Goal: Task Accomplishment & Management: Complete application form

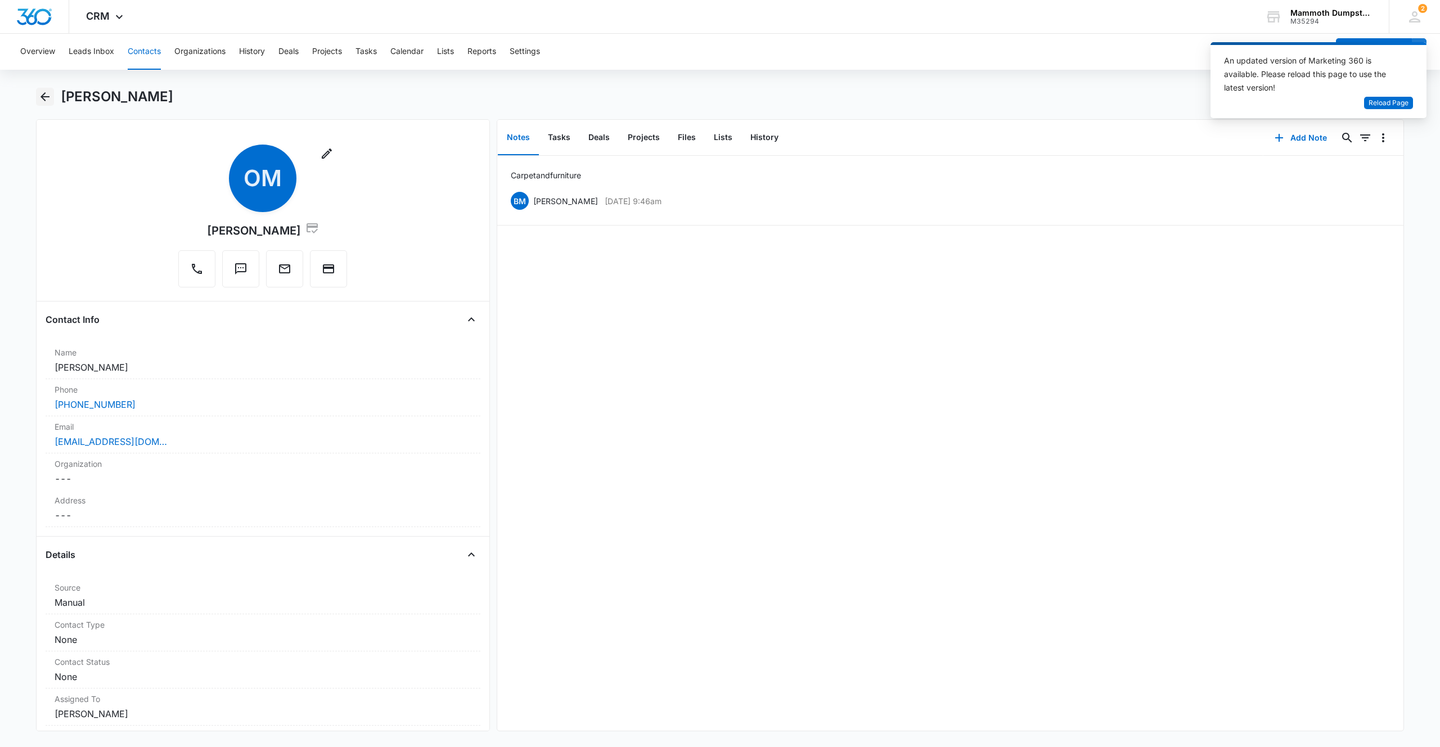
click at [41, 94] on icon "Back" at bounding box center [45, 97] width 14 height 14
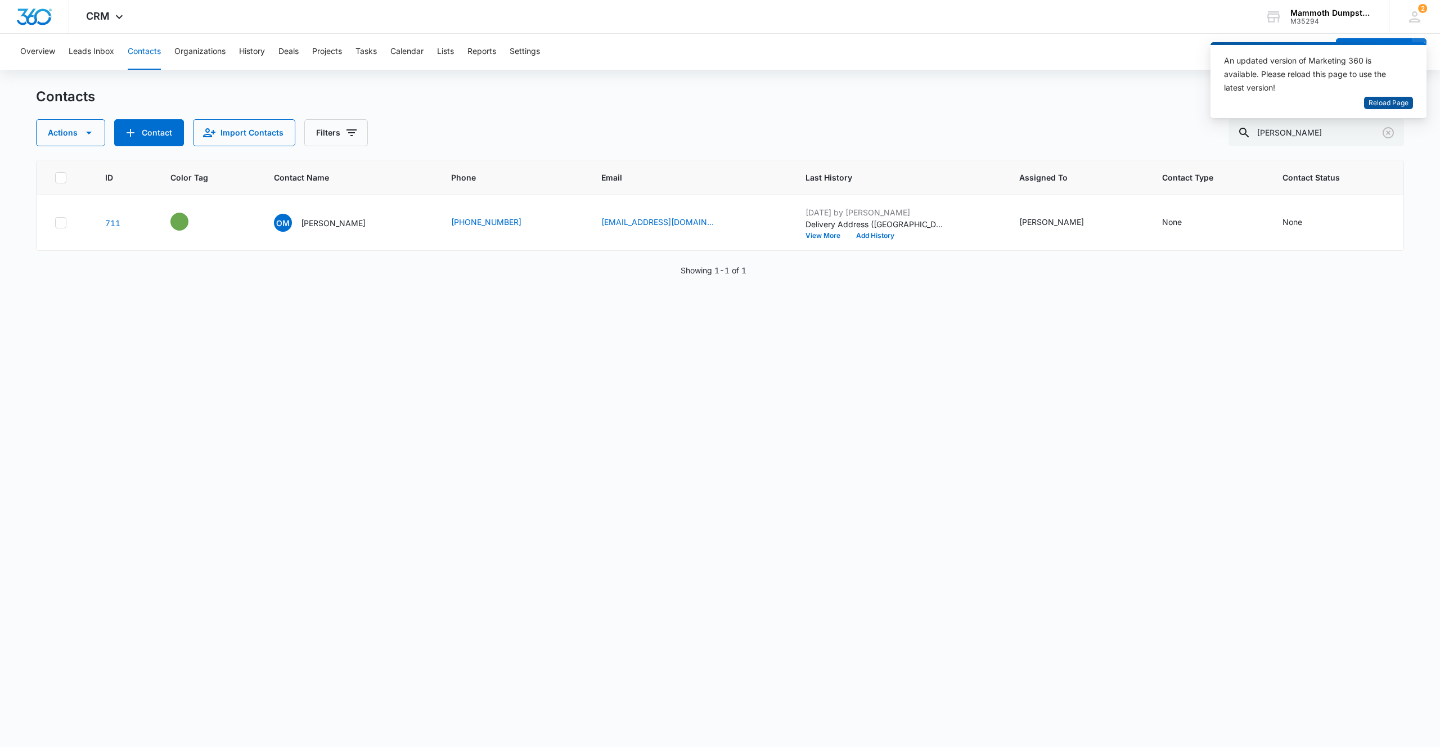
click at [1403, 109] on button "Reload Page" at bounding box center [1388, 103] width 49 height 13
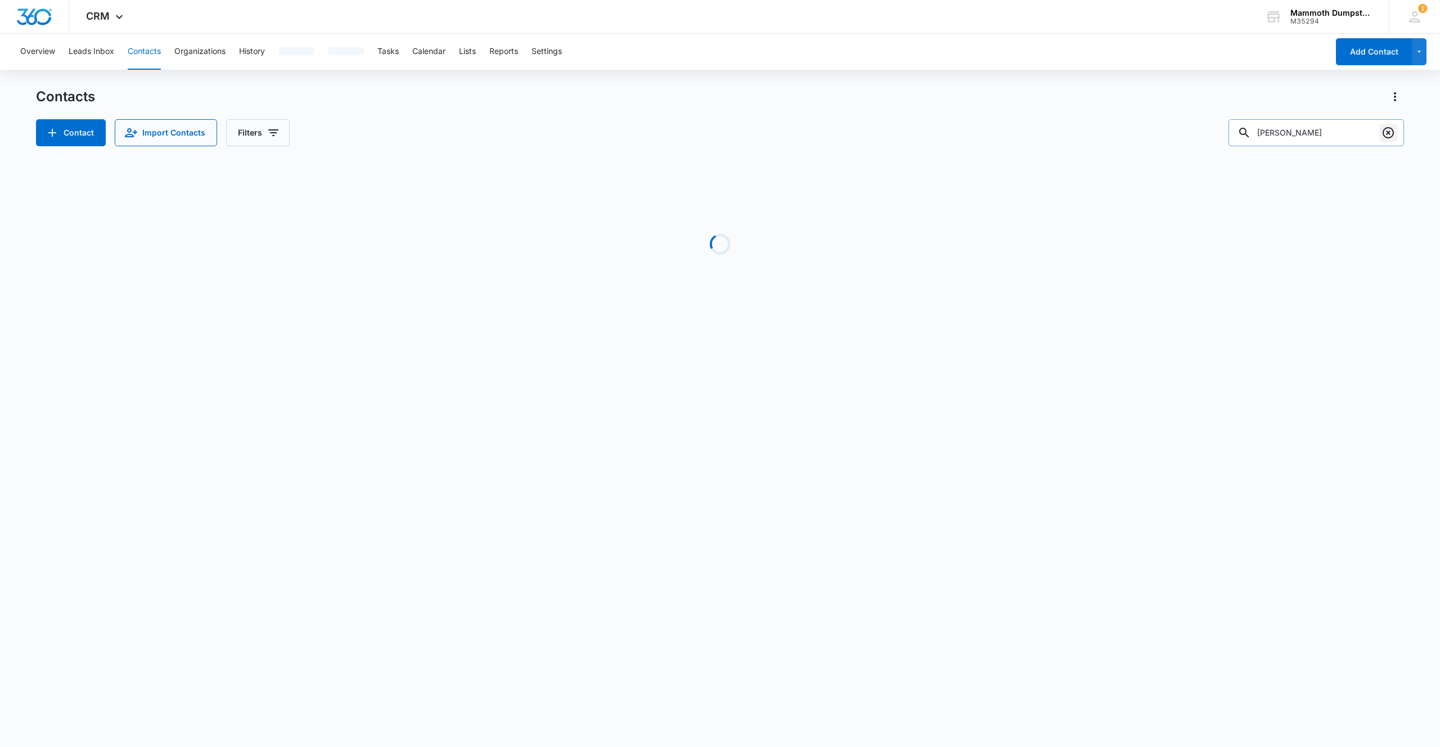
click at [1386, 133] on icon "Clear" at bounding box center [1389, 133] width 14 height 14
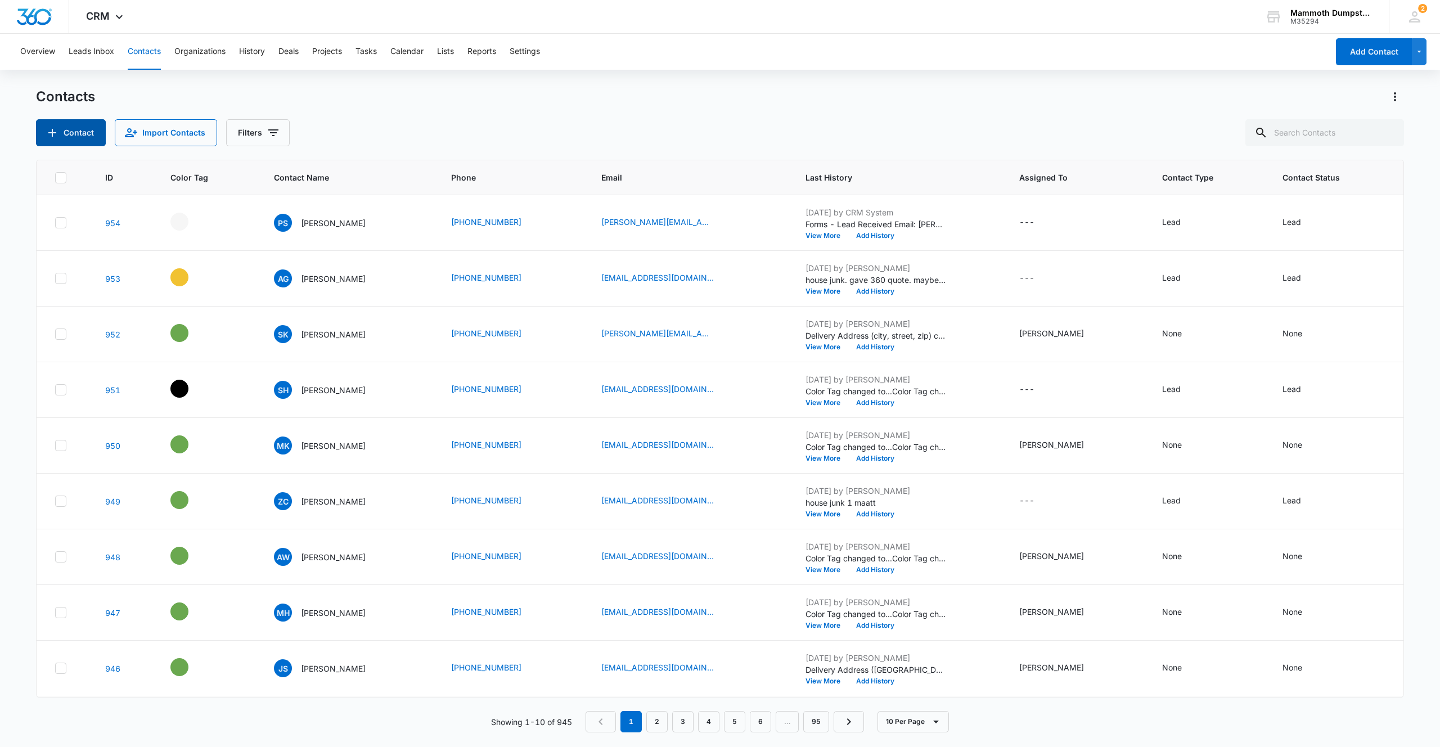
click at [77, 136] on button "Contact" at bounding box center [71, 132] width 70 height 27
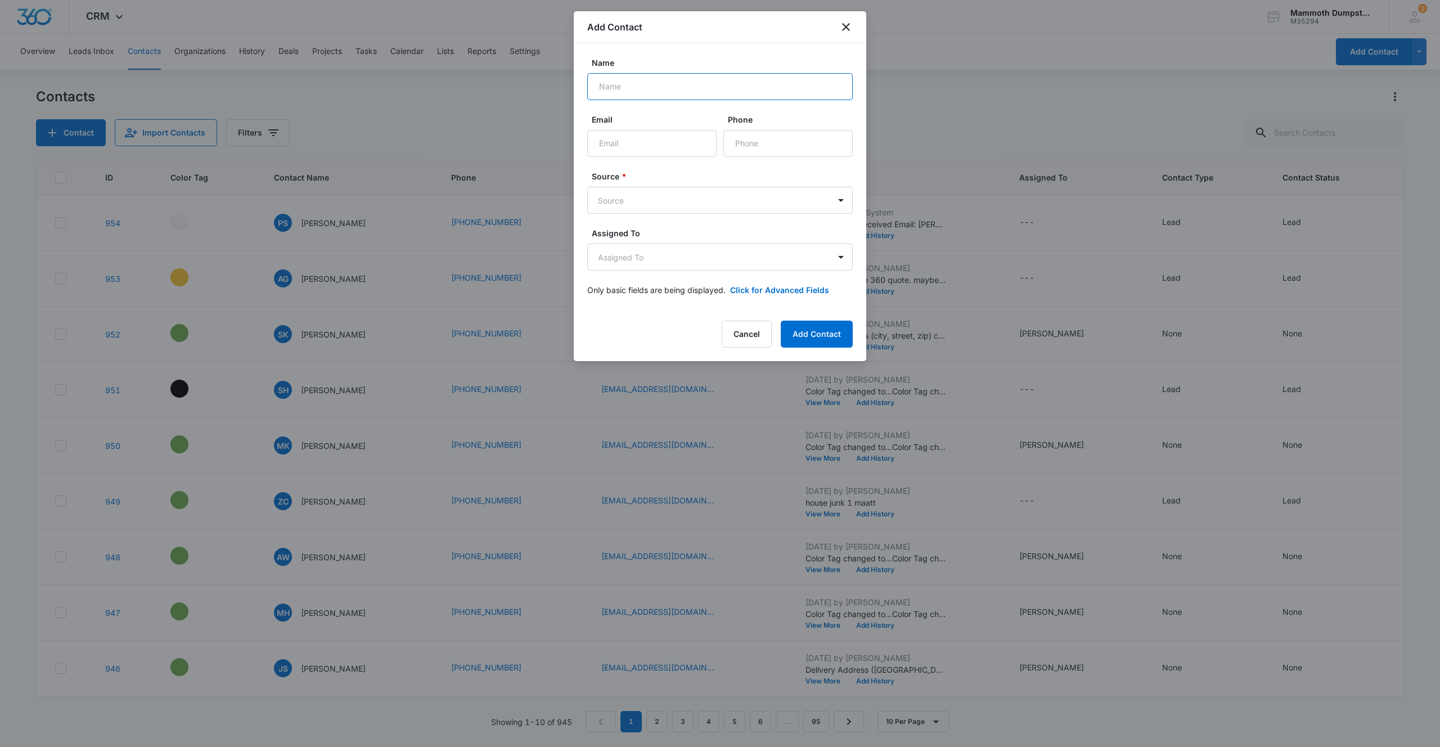
click at [729, 88] on input "Name" at bounding box center [720, 86] width 266 height 27
type input "Gertrude Bearing"
click at [672, 135] on input "Email" at bounding box center [651, 143] width 129 height 27
type input "trudybearing74@gmail.com"
type input "[PHONE_NUMBER]"
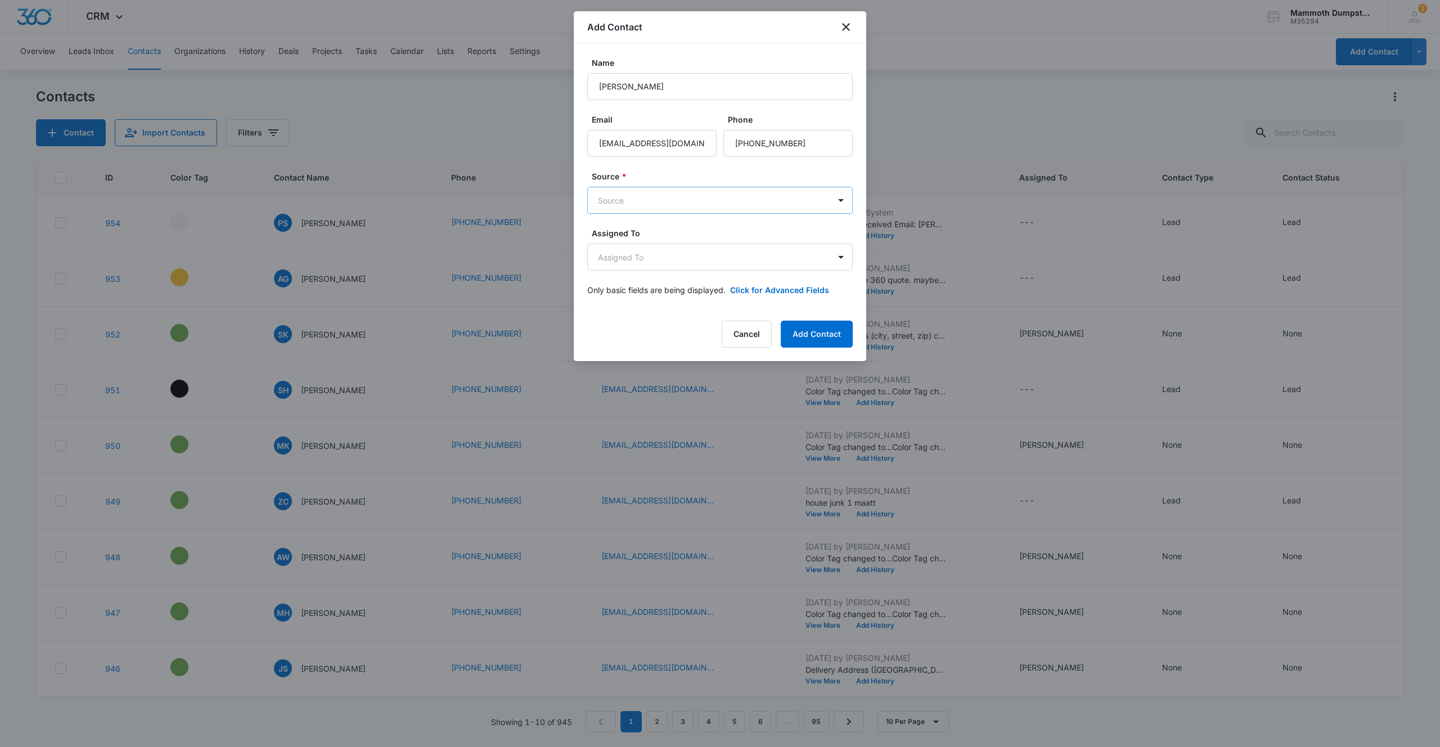
click at [639, 208] on body "CRM Apps Reputation Websites Forms CRM Email Social Shop Payments POS Content A…" at bounding box center [720, 373] width 1440 height 747
click at [653, 275] on div "Manual" at bounding box center [720, 281] width 266 height 21
click at [653, 266] on body "CRM Apps Reputation Websites Forms CRM Email Social Shop Payments POS Content A…" at bounding box center [720, 373] width 1440 height 747
click at [656, 325] on div "[PERSON_NAME]" at bounding box center [720, 318] width 266 height 21
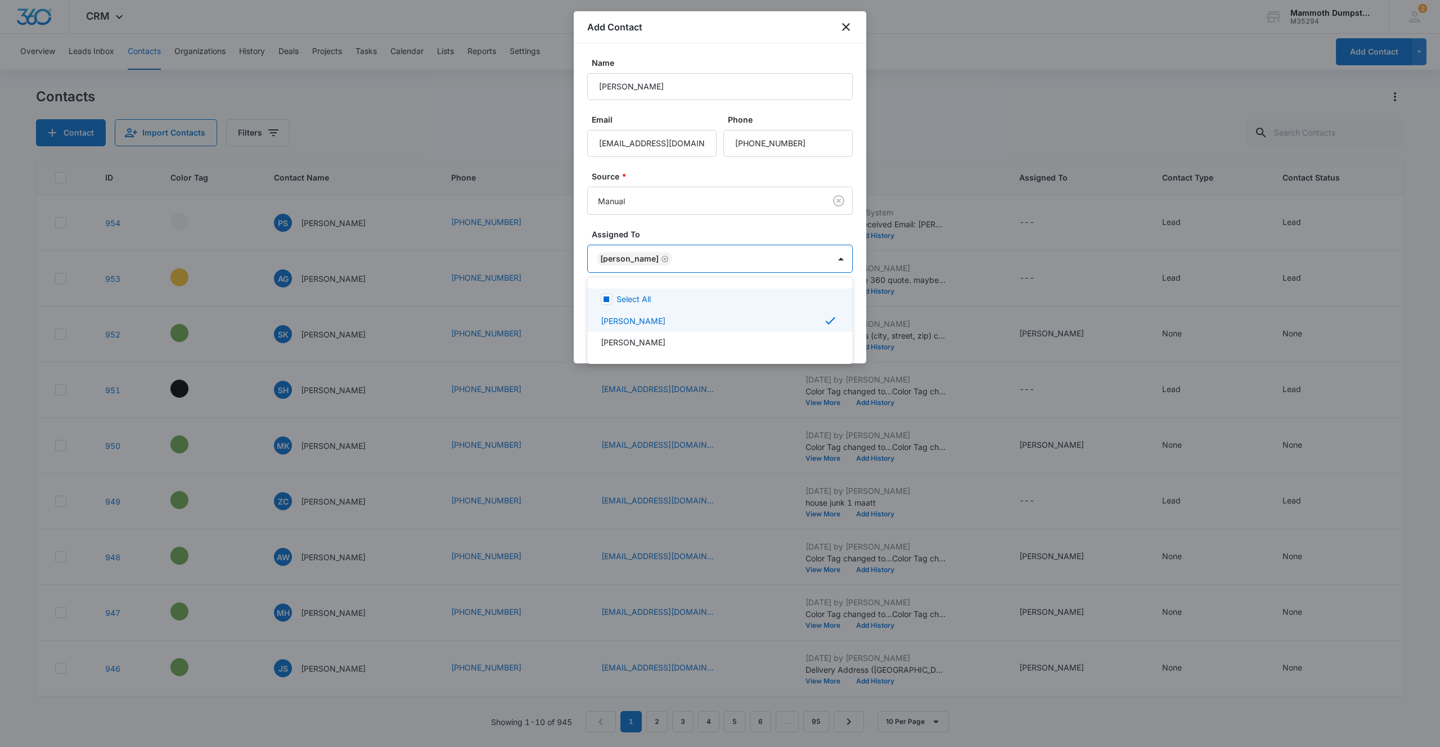
click at [753, 233] on div at bounding box center [720, 373] width 1440 height 747
click at [810, 330] on button "Add Contact" at bounding box center [817, 336] width 72 height 27
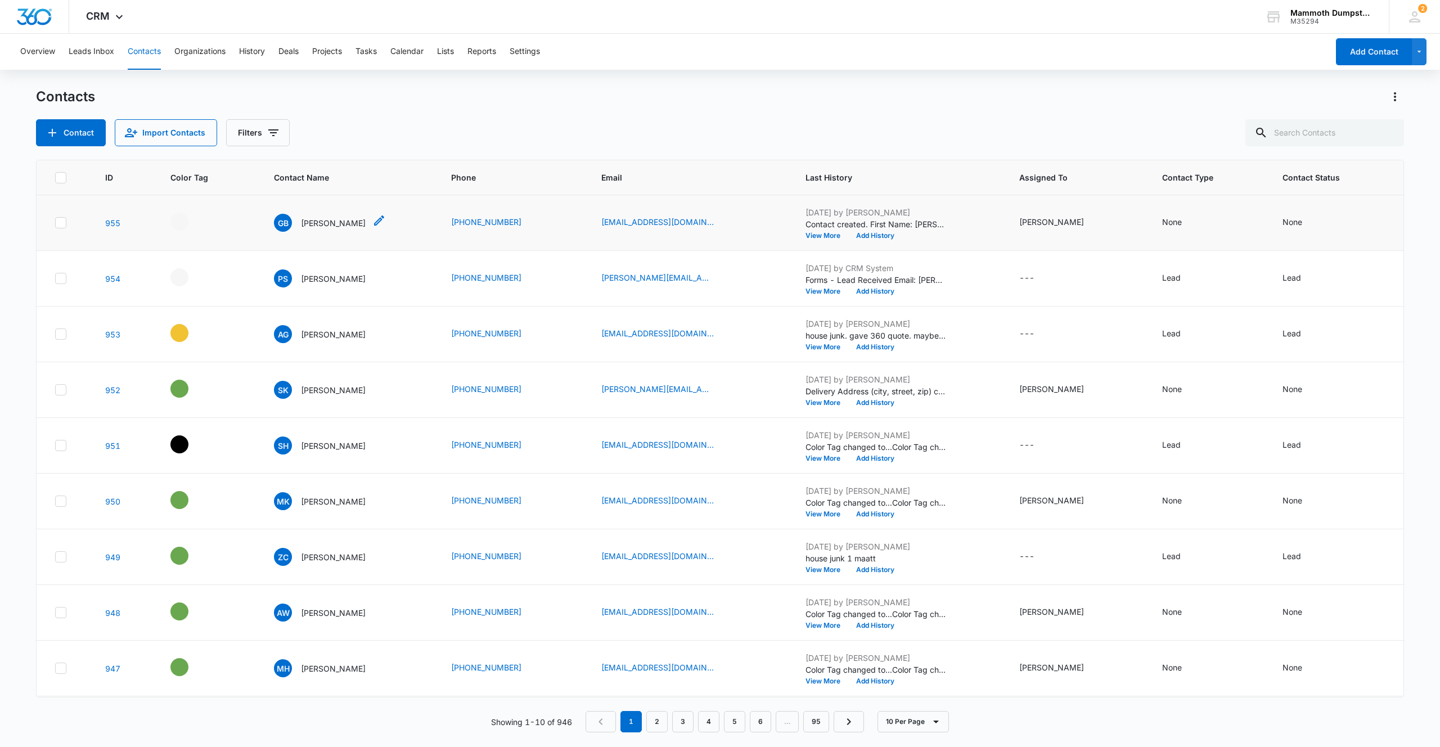
click at [317, 227] on p "[PERSON_NAME]" at bounding box center [333, 223] width 65 height 12
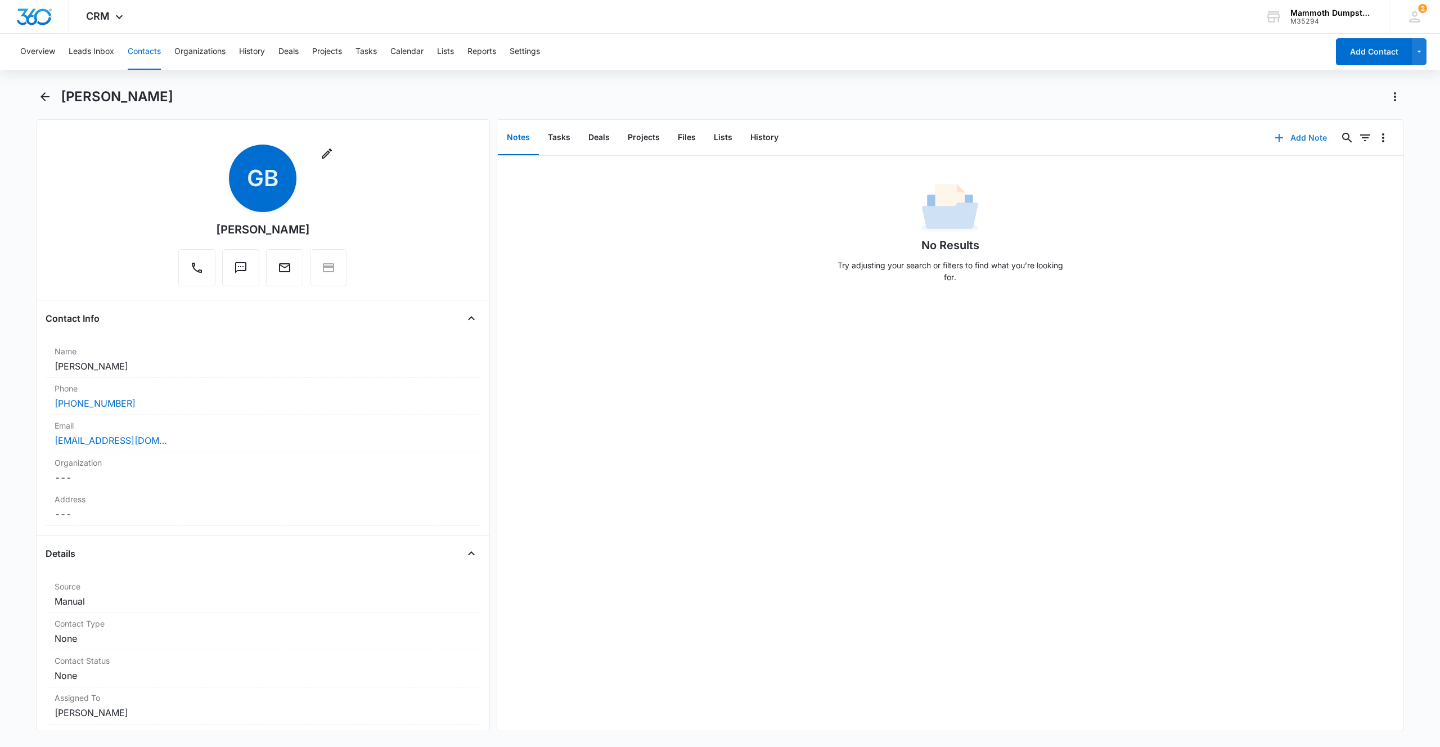
click at [1286, 135] on button "Add Note" at bounding box center [1301, 137] width 75 height 27
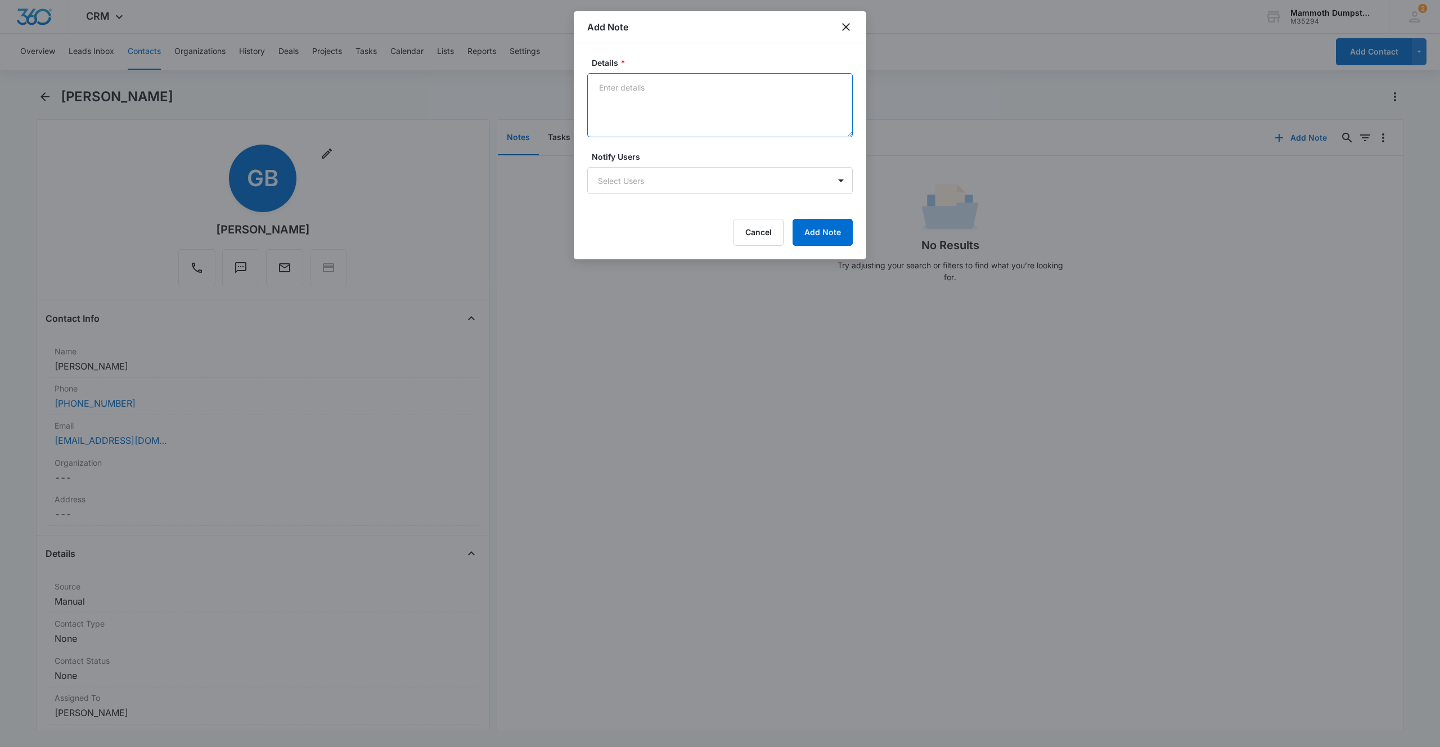
click at [644, 123] on textarea "Details *" at bounding box center [720, 105] width 266 height 64
type textarea "Garbage sacks"
click at [837, 230] on button "Add Note" at bounding box center [823, 232] width 60 height 27
click at [244, 95] on div at bounding box center [720, 373] width 1440 height 747
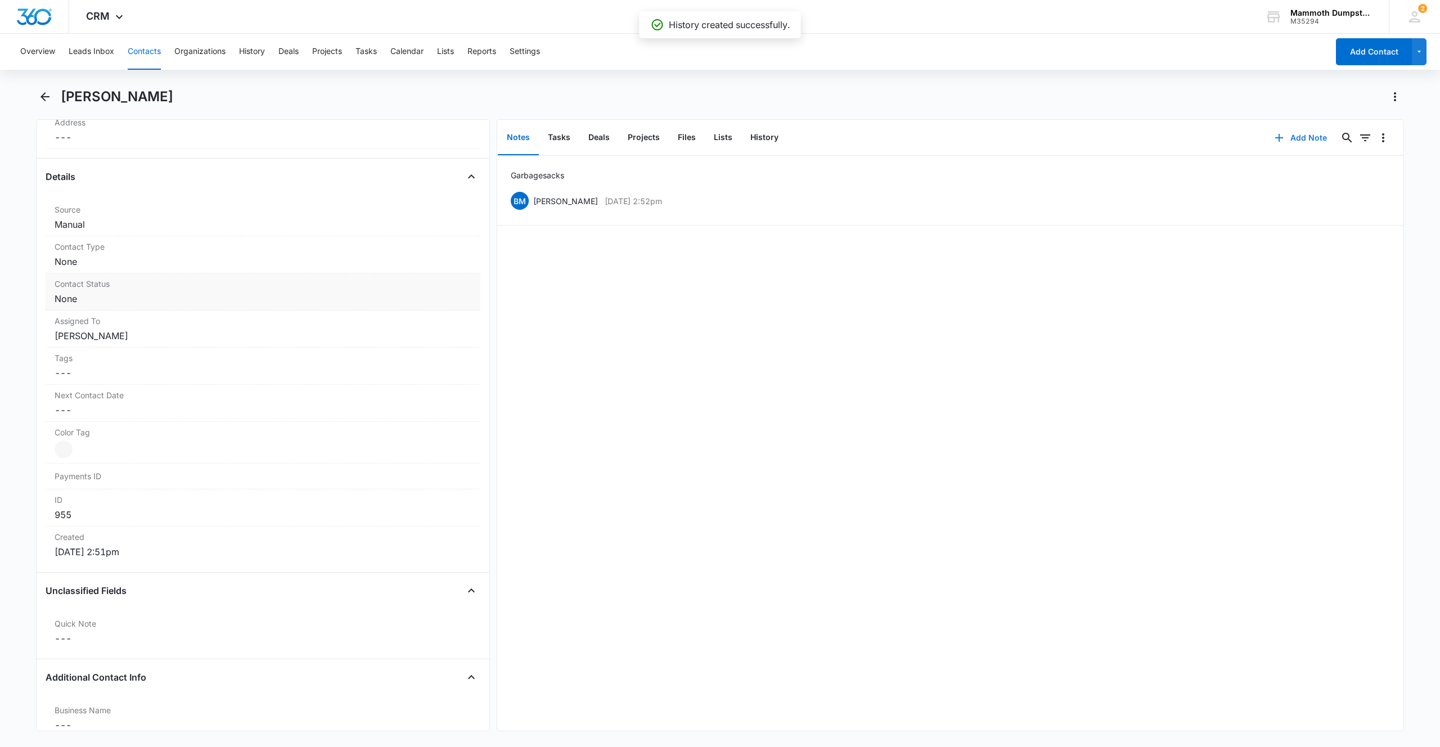
scroll to position [423, 0]
click at [71, 403] on div at bounding box center [64, 404] width 18 height 18
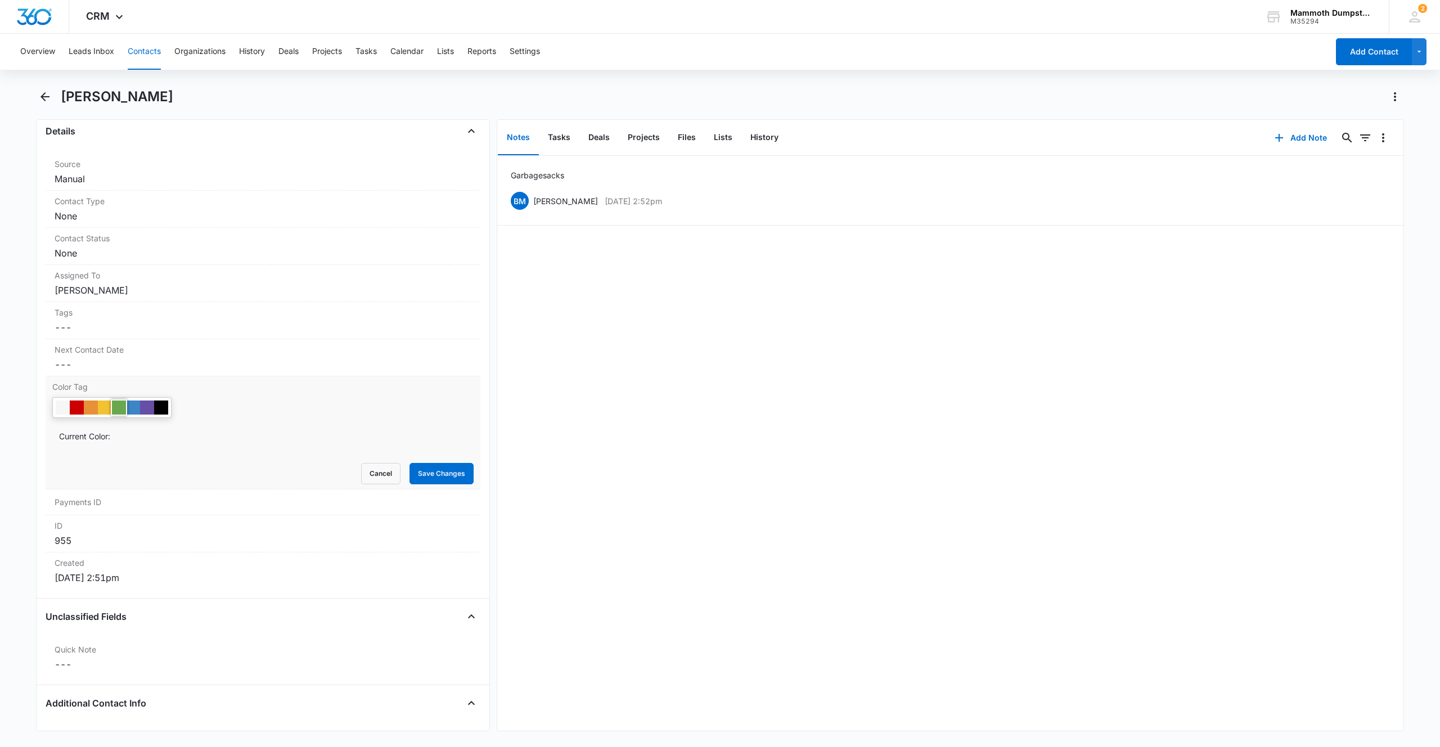
click at [119, 411] on div at bounding box center [119, 408] width 14 height 14
click at [435, 474] on button "Save Changes" at bounding box center [442, 473] width 64 height 21
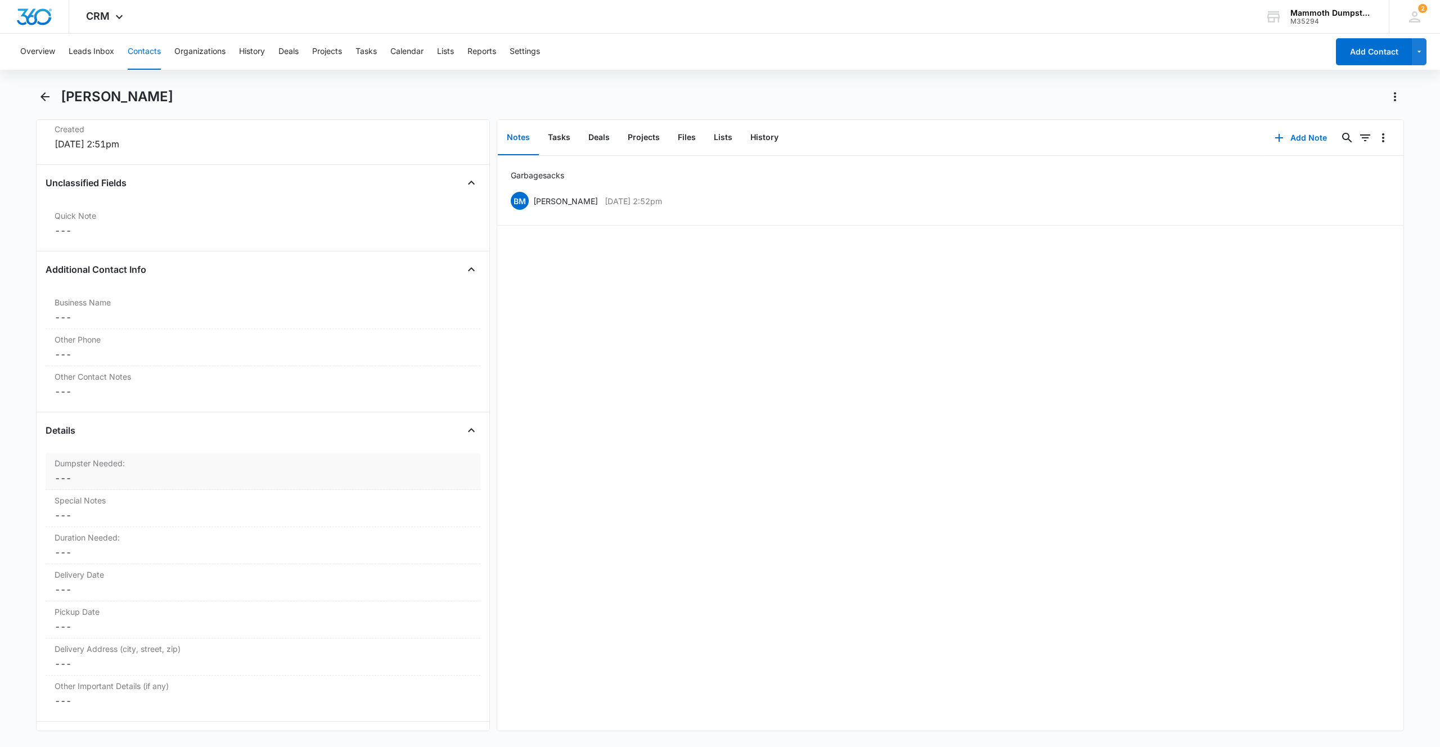
scroll to position [847, 0]
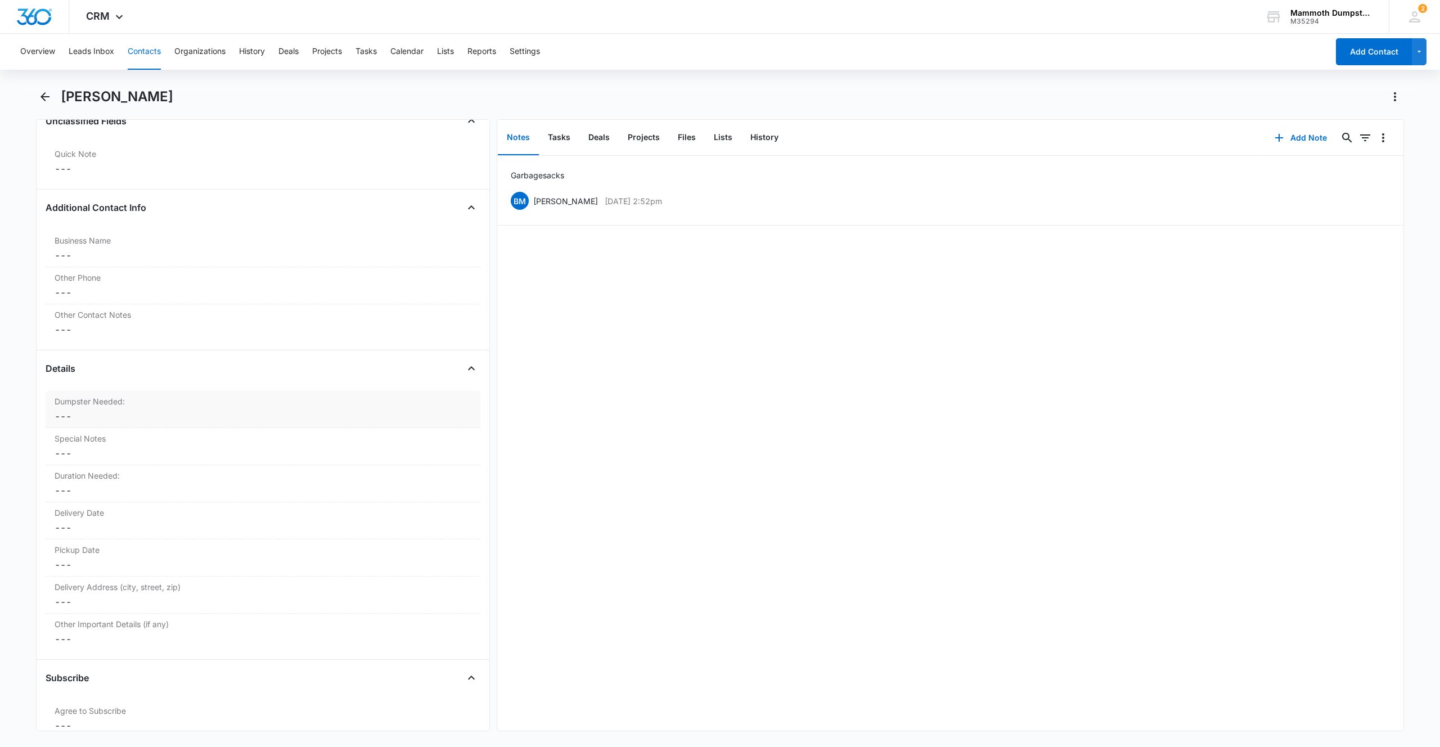
click at [78, 415] on dd "Cancel Save Changes ---" at bounding box center [263, 417] width 417 height 14
click at [59, 439] on div at bounding box center [58, 443] width 11 height 11
click at [53, 443] on input "15 Yard Dumpster" at bounding box center [52, 443] width 1 height 1
radio input "true"
click at [434, 497] on button "Save Changes" at bounding box center [442, 493] width 64 height 21
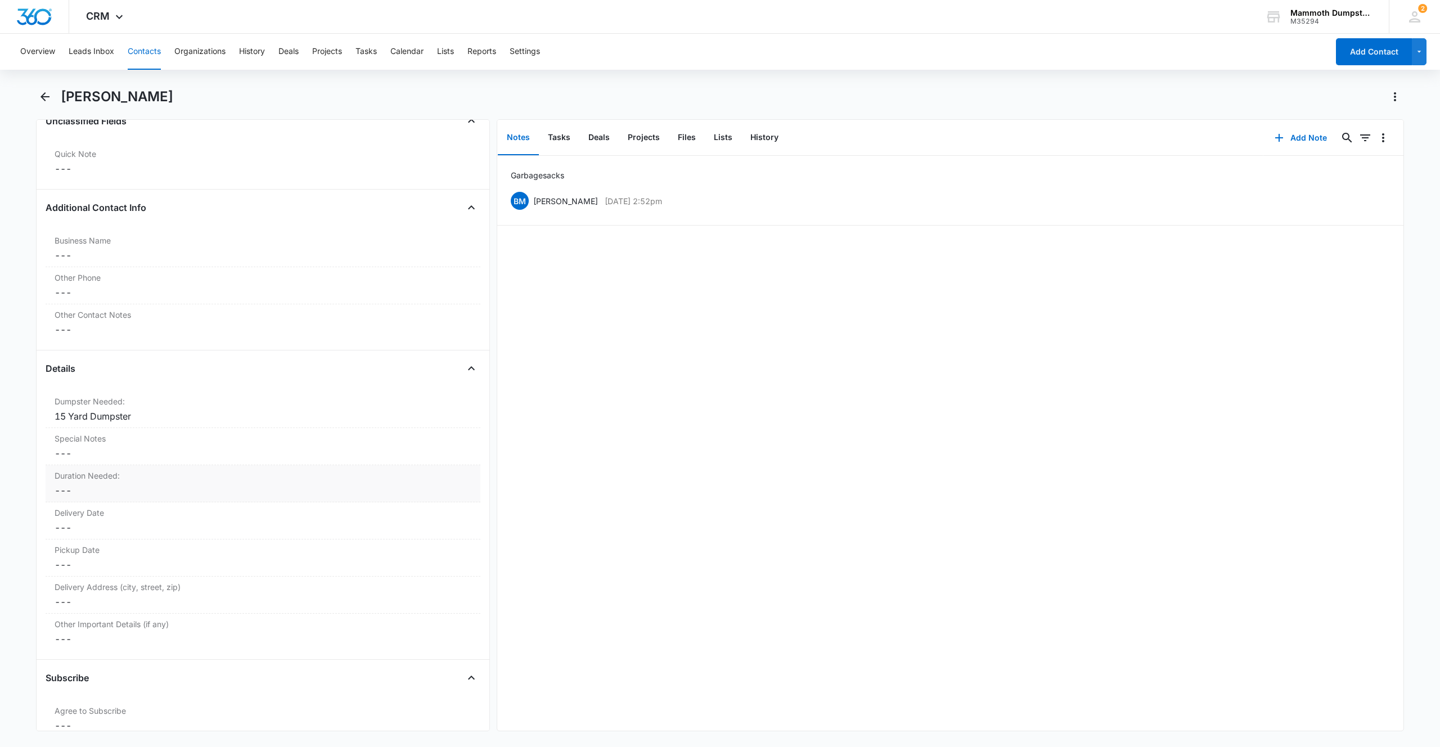
click at [89, 479] on label "Duration Needed:" at bounding box center [263, 476] width 417 height 12
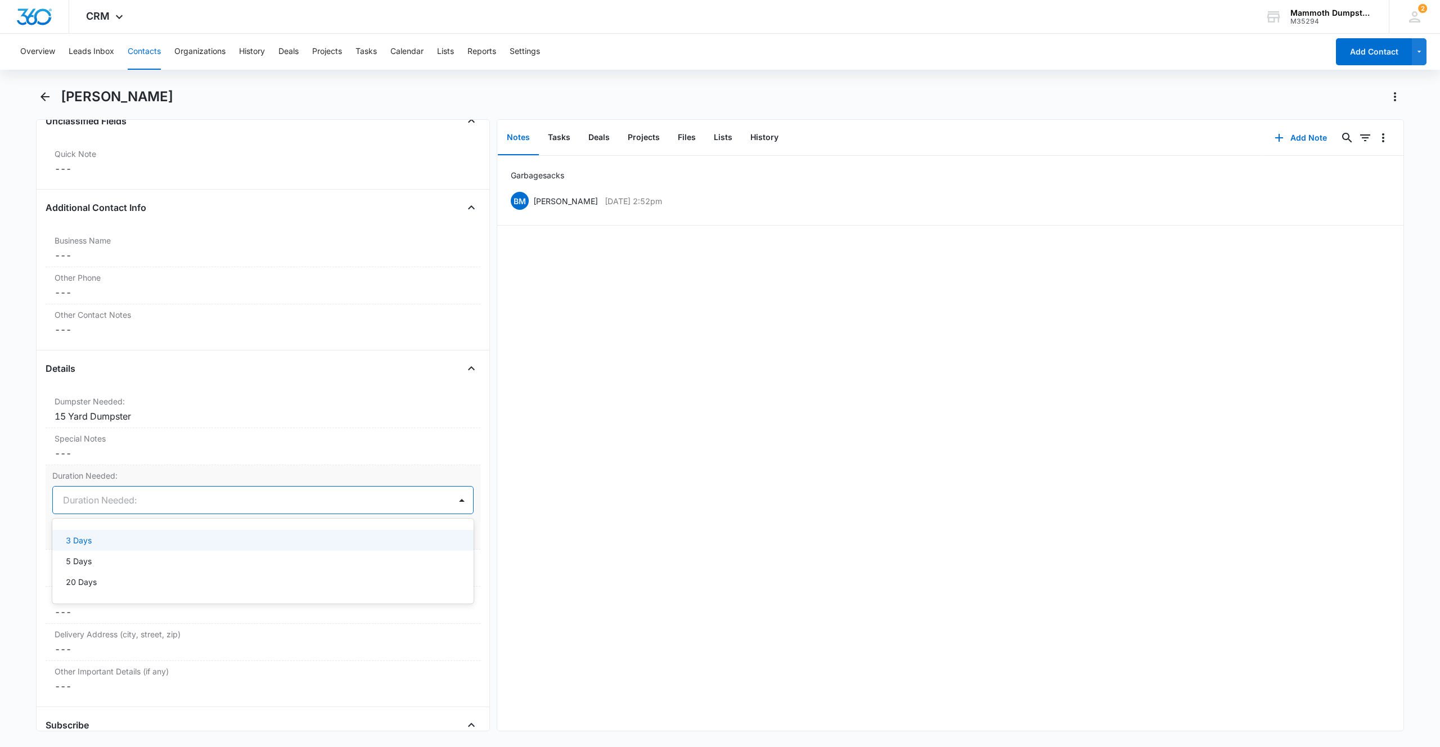
click at [86, 498] on div at bounding box center [249, 500] width 373 height 16
click at [83, 542] on p "3 Days" at bounding box center [79, 540] width 26 height 12
click at [427, 536] on button "Save Changes" at bounding box center [442, 533] width 64 height 21
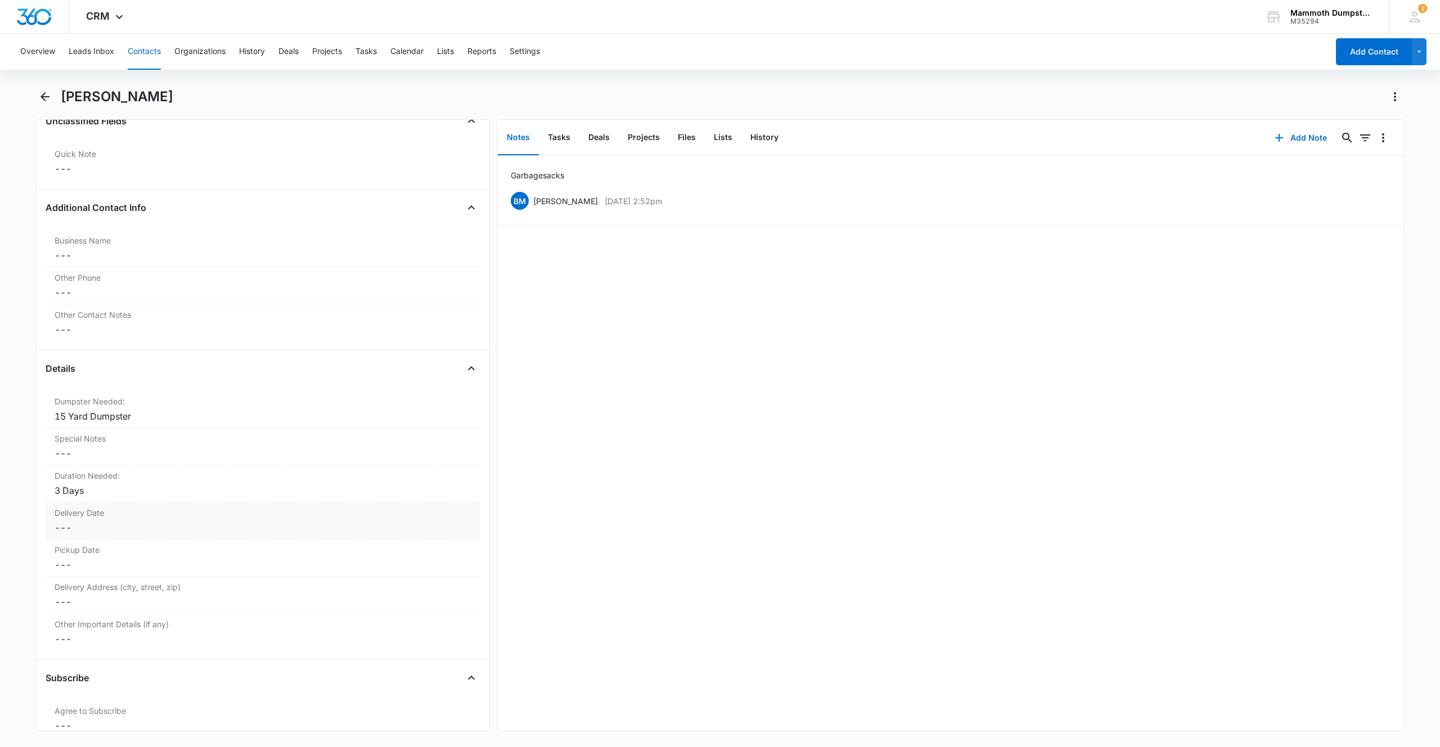
click at [78, 513] on label "Delivery Date" at bounding box center [263, 513] width 417 height 12
click at [77, 534] on input at bounding box center [100, 537] width 83 height 12
type input "Sep 17, 2025"
click at [131, 638] on div "17" at bounding box center [130, 640] width 14 height 14
click at [420, 570] on button "Save Changes" at bounding box center [442, 569] width 64 height 21
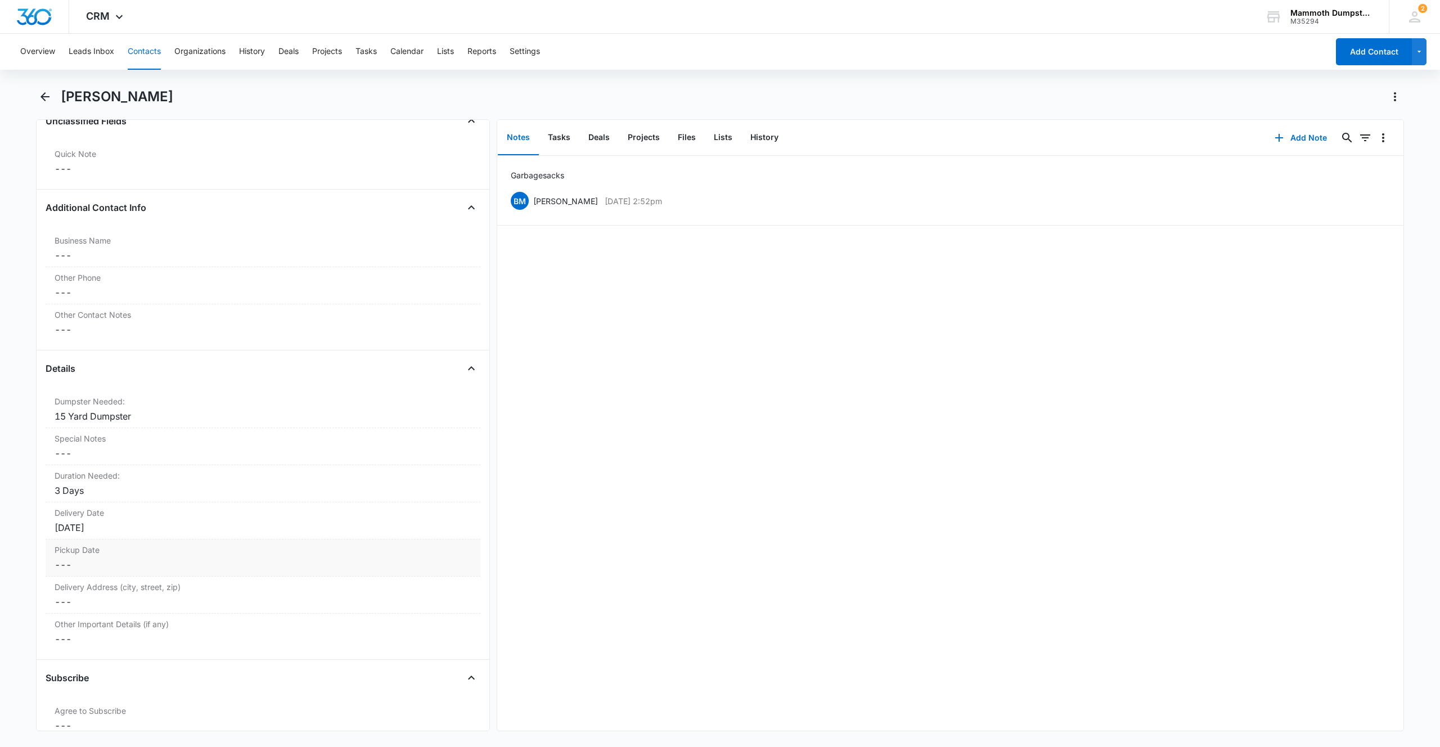
click at [73, 558] on dd "Cancel Save Changes ---" at bounding box center [263, 565] width 417 height 14
click at [81, 571] on input at bounding box center [100, 574] width 83 height 12
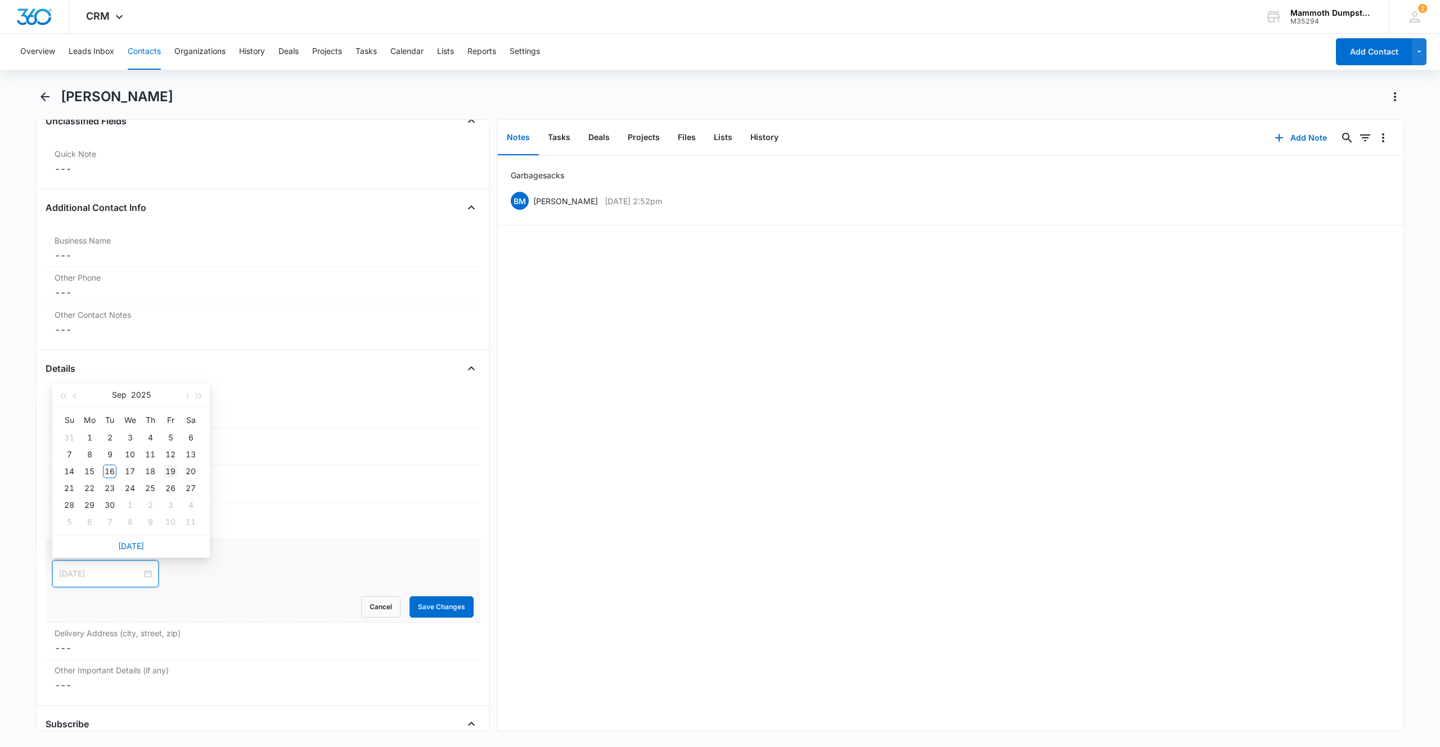
type input "Sep 19, 2025"
click at [168, 473] on div "19" at bounding box center [171, 472] width 14 height 14
click at [417, 605] on button "Save Changes" at bounding box center [442, 606] width 64 height 21
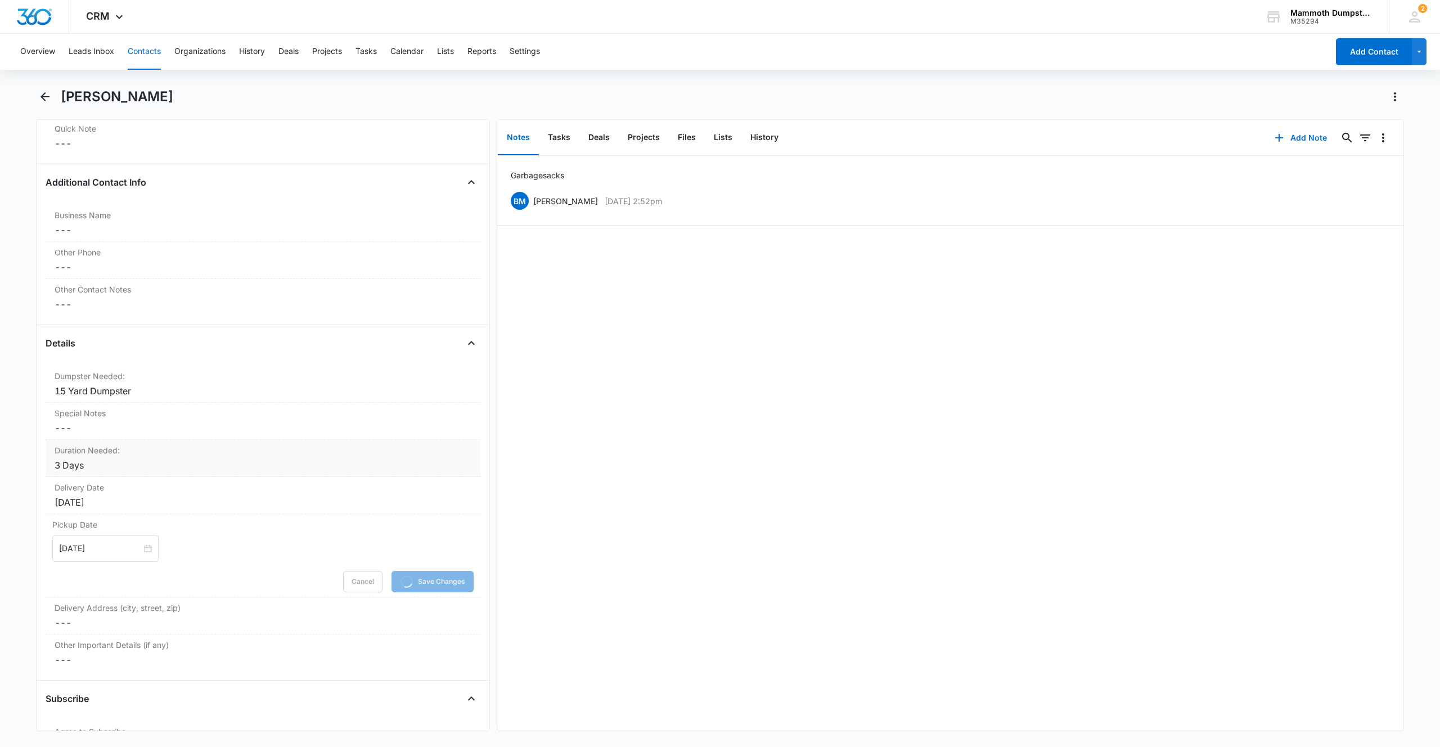
scroll to position [897, 0]
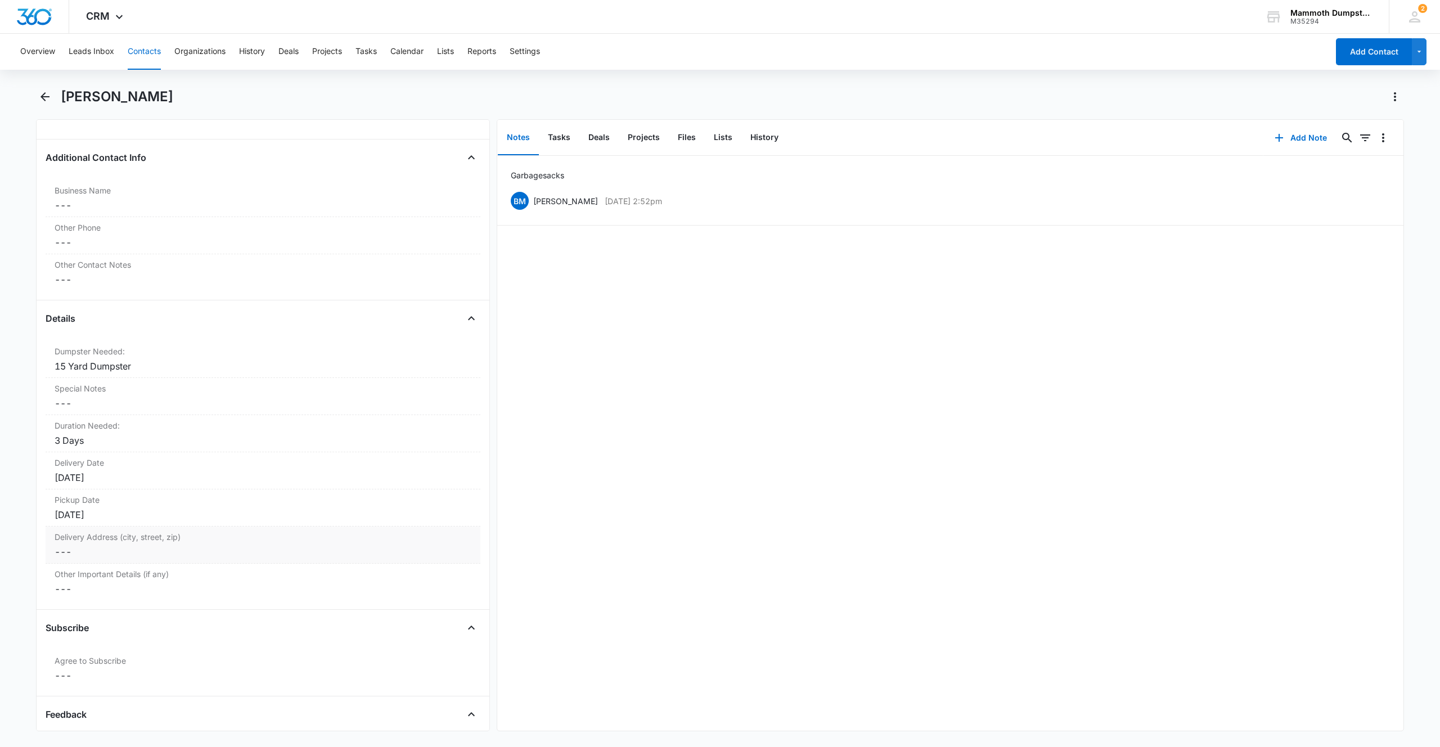
click at [78, 551] on dd "Cancel Save Changes ---" at bounding box center [263, 552] width 417 height 14
click at [91, 560] on input "Delivery Address (city, street, zip)" at bounding box center [262, 560] width 421 height 27
paste input "121 E Philadelphia St, Rapid City, SD 57701"
type input "121 E Philadelphia St, Rapid City, SD 57701"
click at [425, 597] on button "Save Changes" at bounding box center [442, 593] width 64 height 21
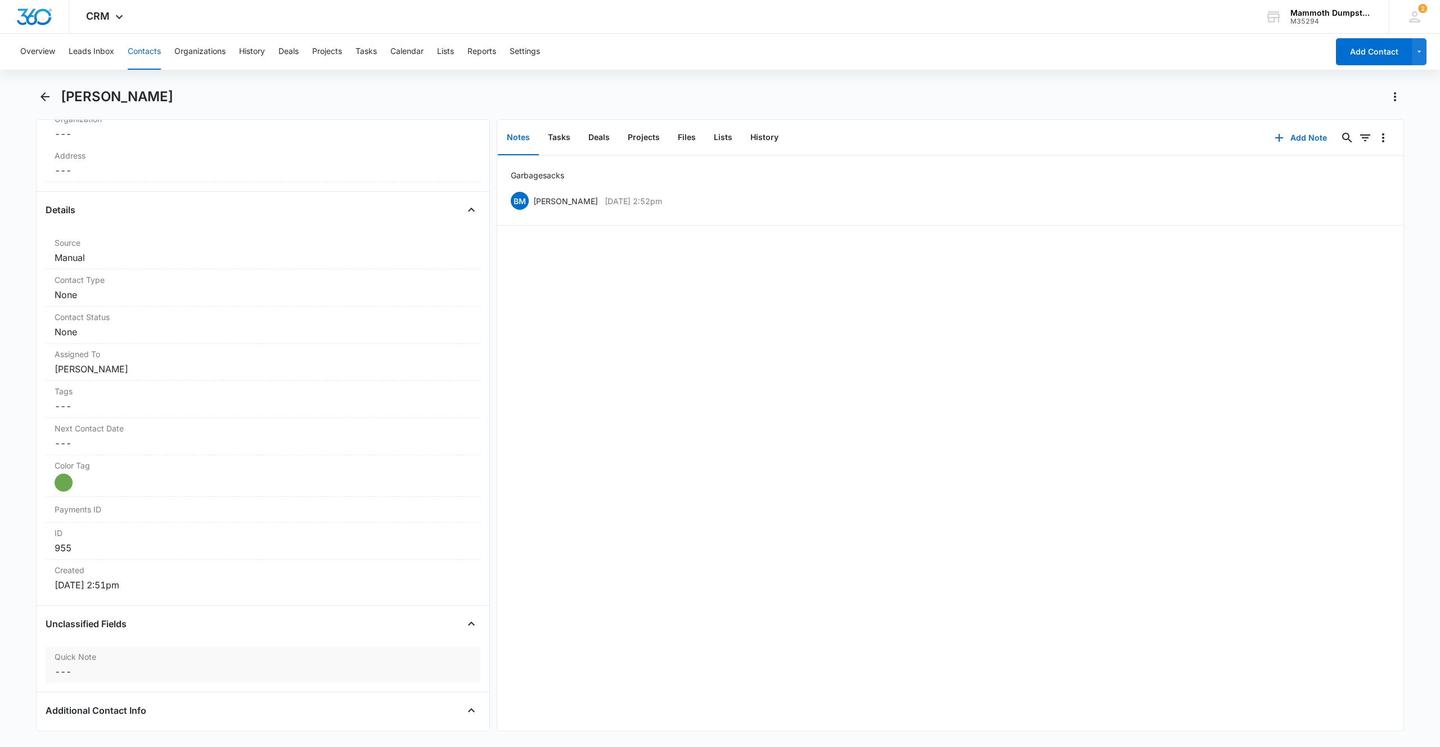
scroll to position [0, 0]
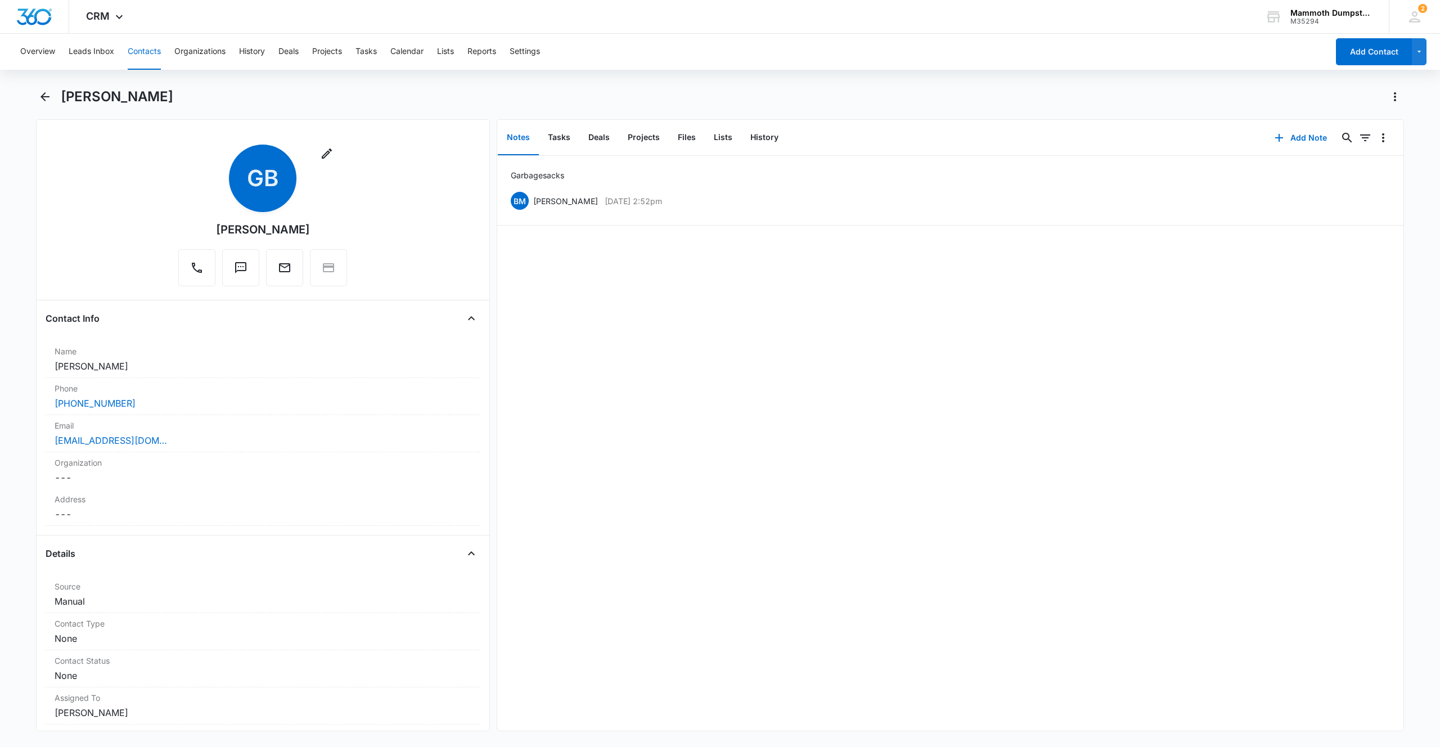
drag, startPoint x: 178, startPoint y: 97, endPoint x: 59, endPoint y: 89, distance: 119.0
click at [59, 89] on div "[PERSON_NAME]" at bounding box center [720, 104] width 1368 height 32
copy h1 "[PERSON_NAME]"
click at [199, 442] on div "[EMAIL_ADDRESS][DOMAIN_NAME]" at bounding box center [263, 441] width 417 height 14
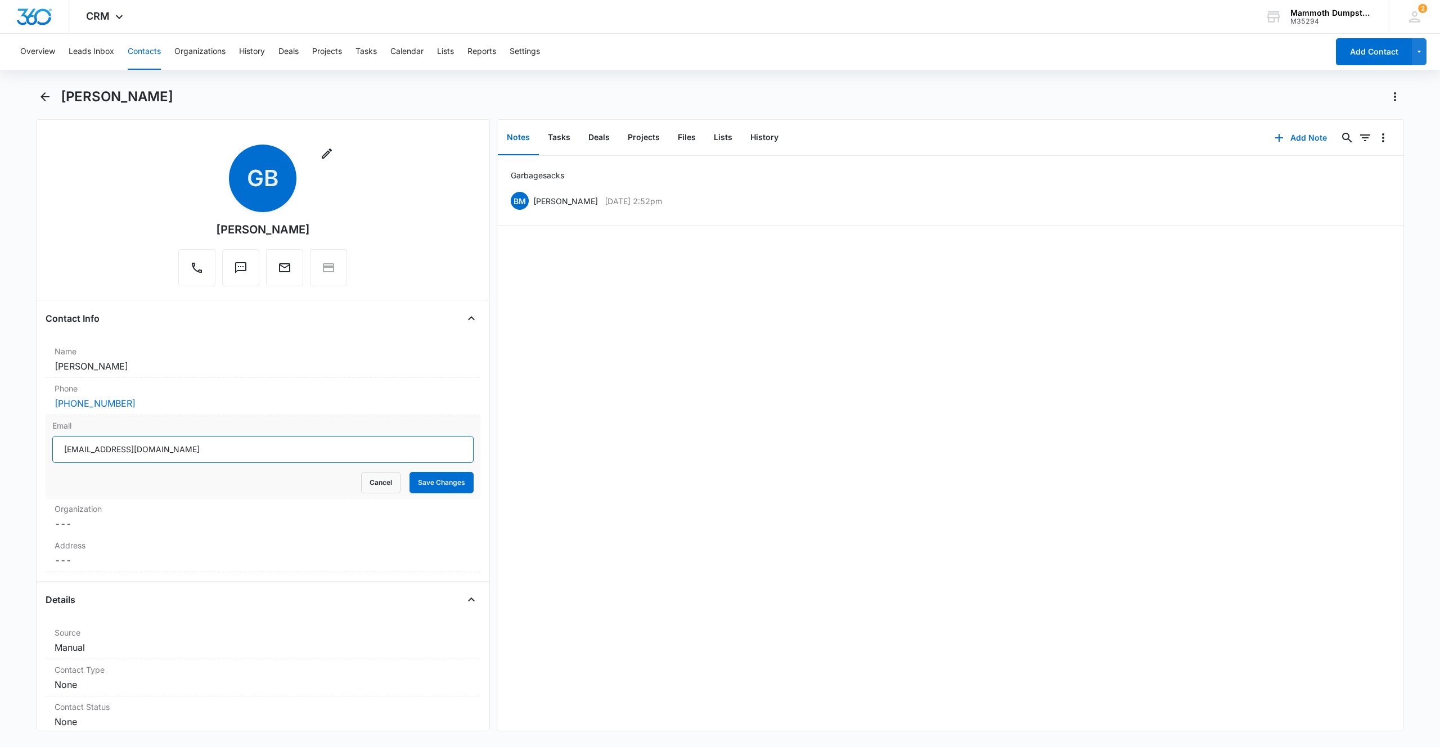
drag, startPoint x: 33, startPoint y: 430, endPoint x: 0, endPoint y: 407, distance: 39.6
click at [0, 412] on main "Gertrude Bearing Remove GB Gertrude Bearing Contact Info Name Cancel Save Chang…" at bounding box center [720, 416] width 1440 height 657
click at [420, 479] on button "Save Changes" at bounding box center [442, 482] width 64 height 21
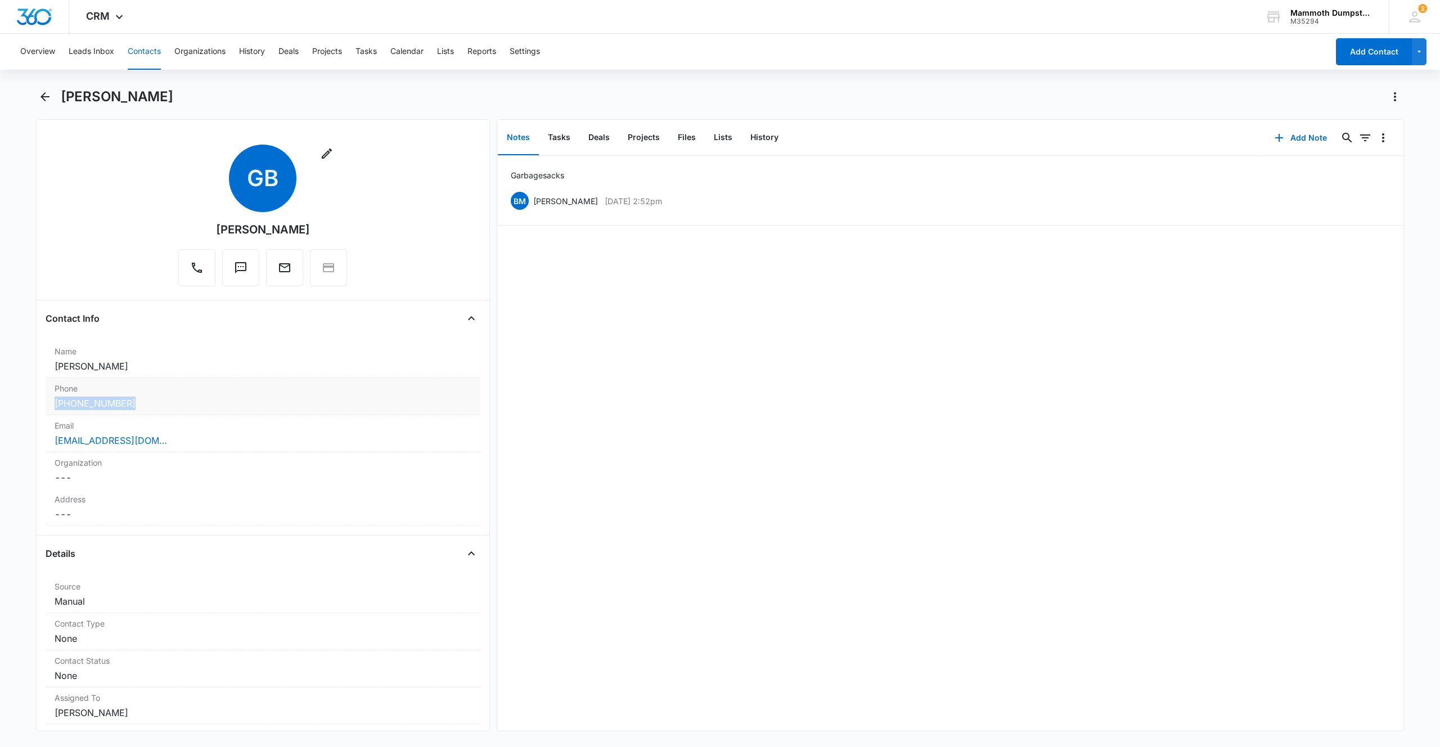
click at [190, 397] on div "Phone Cancel Save Changes (605) 858-1238" at bounding box center [263, 396] width 435 height 37
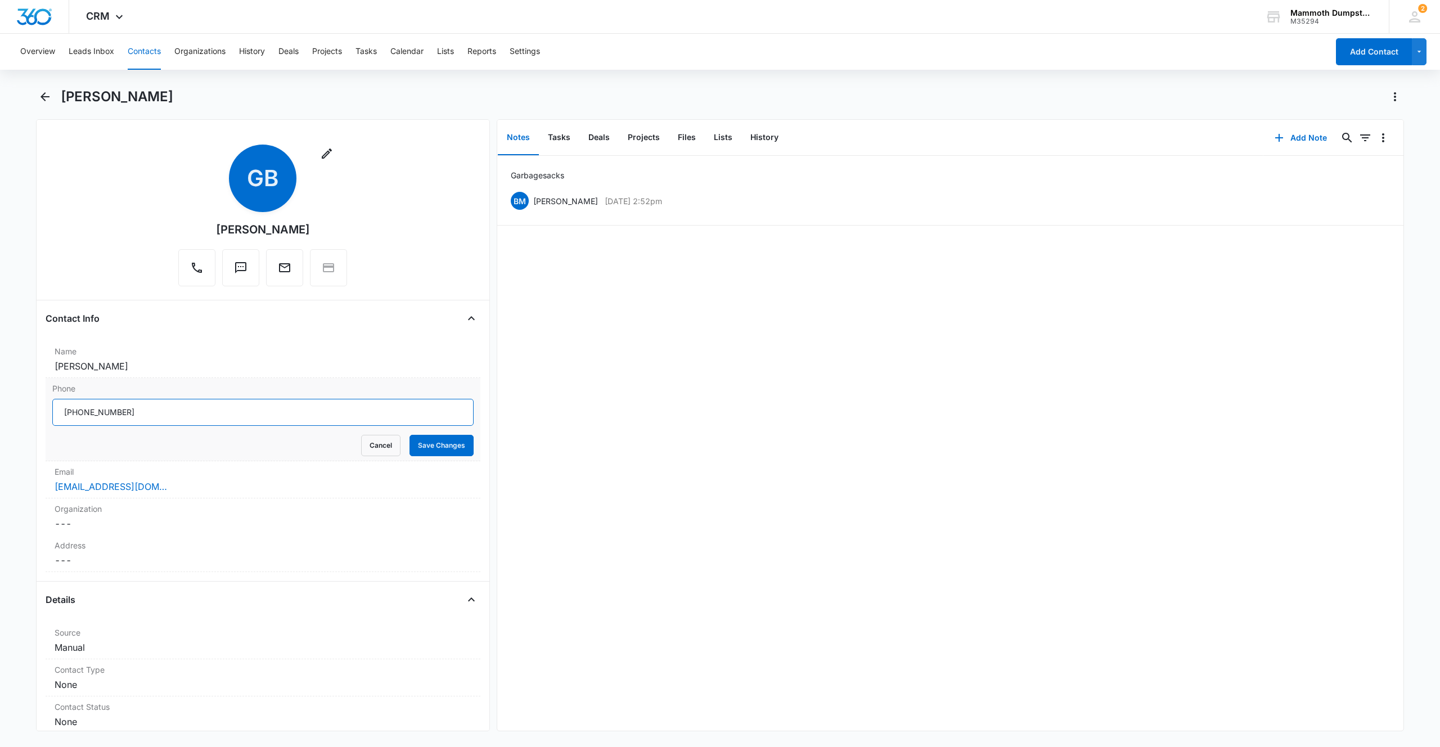
drag, startPoint x: 196, startPoint y: 407, endPoint x: 0, endPoint y: 401, distance: 196.5
click at [50, 406] on div "Phone Cancel Save Changes" at bounding box center [263, 419] width 435 height 83
click at [457, 455] on button "Save Changes" at bounding box center [442, 445] width 64 height 21
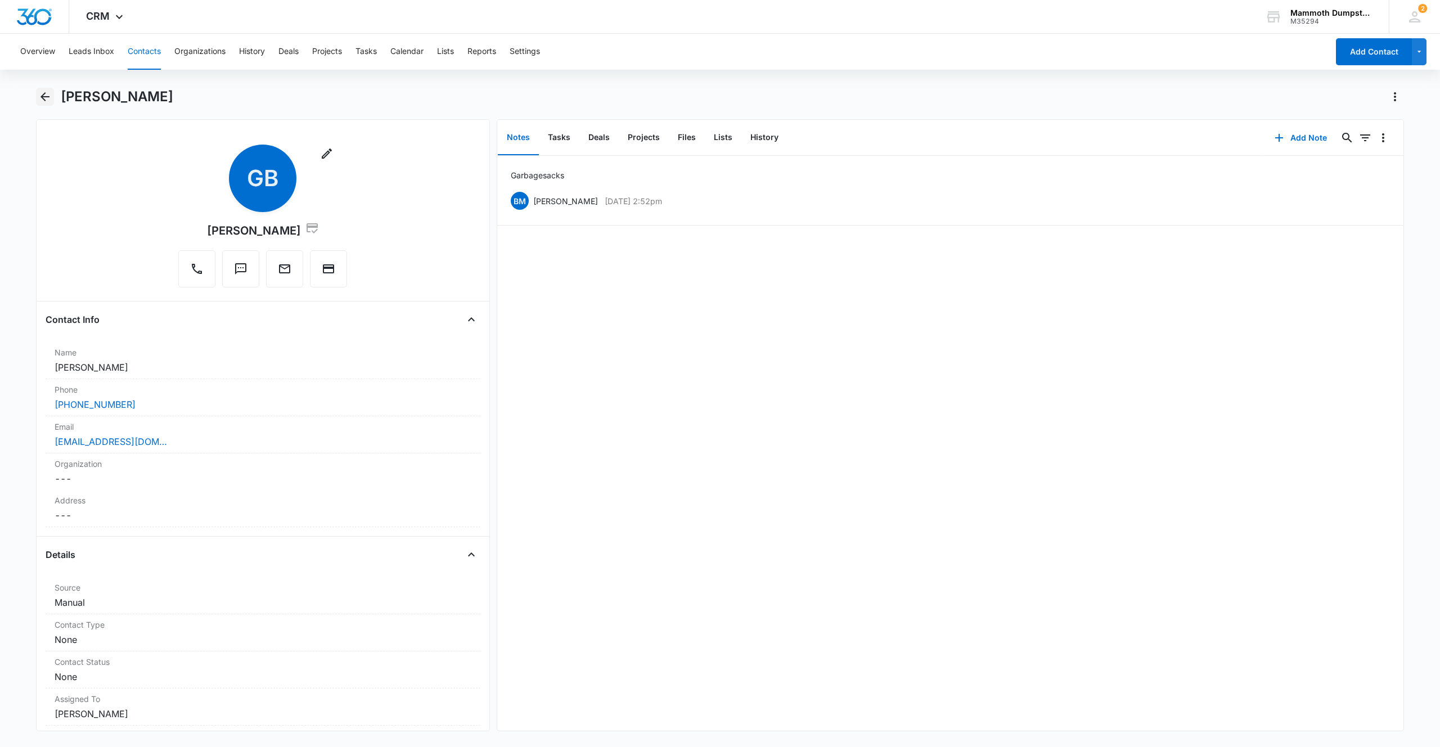
click at [50, 91] on icon "Back" at bounding box center [45, 97] width 14 height 14
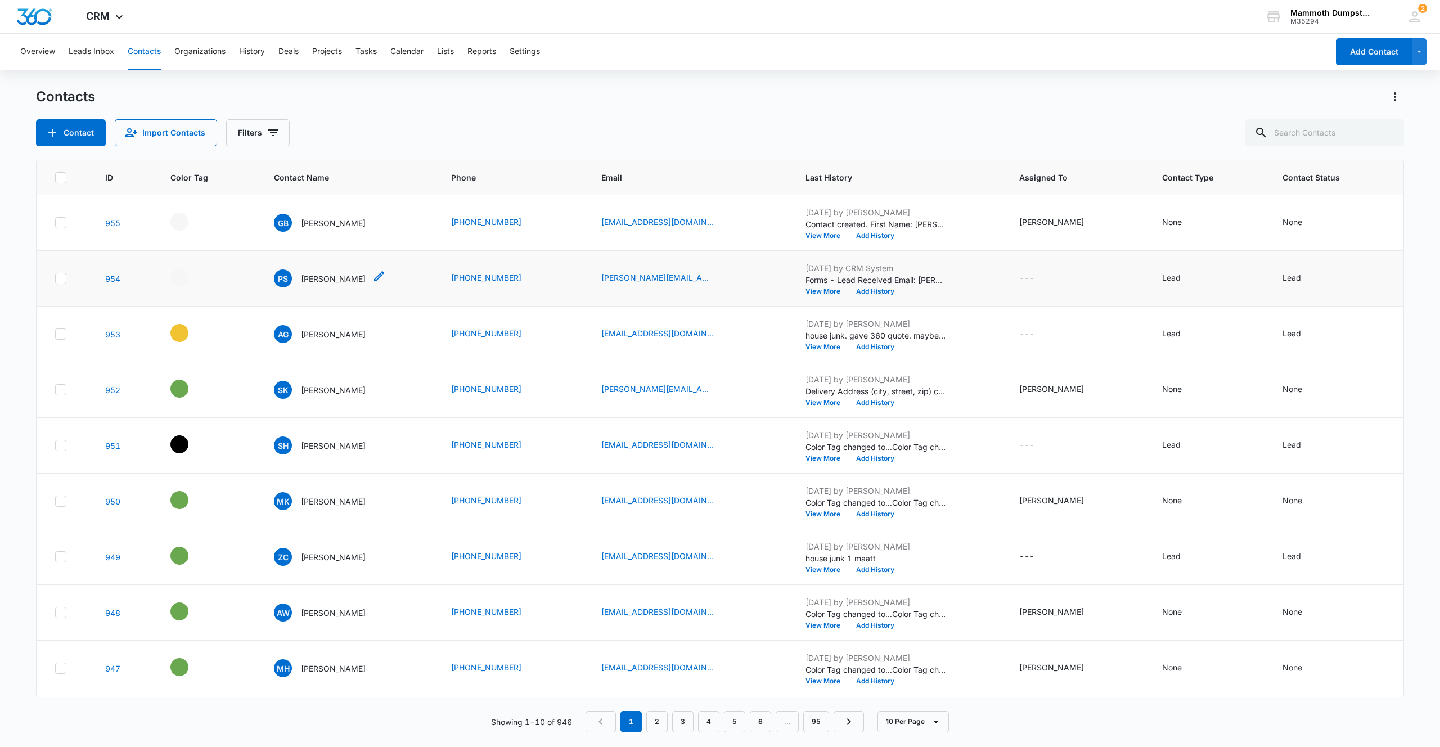
click at [318, 279] on p "[PERSON_NAME]" at bounding box center [333, 279] width 65 height 12
click at [179, 277] on div "- - Select to Edit Field" at bounding box center [179, 277] width 18 height 18
click at [181, 181] on div at bounding box center [181, 179] width 14 height 14
click at [239, 251] on button "Save" at bounding box center [230, 247] width 33 height 21
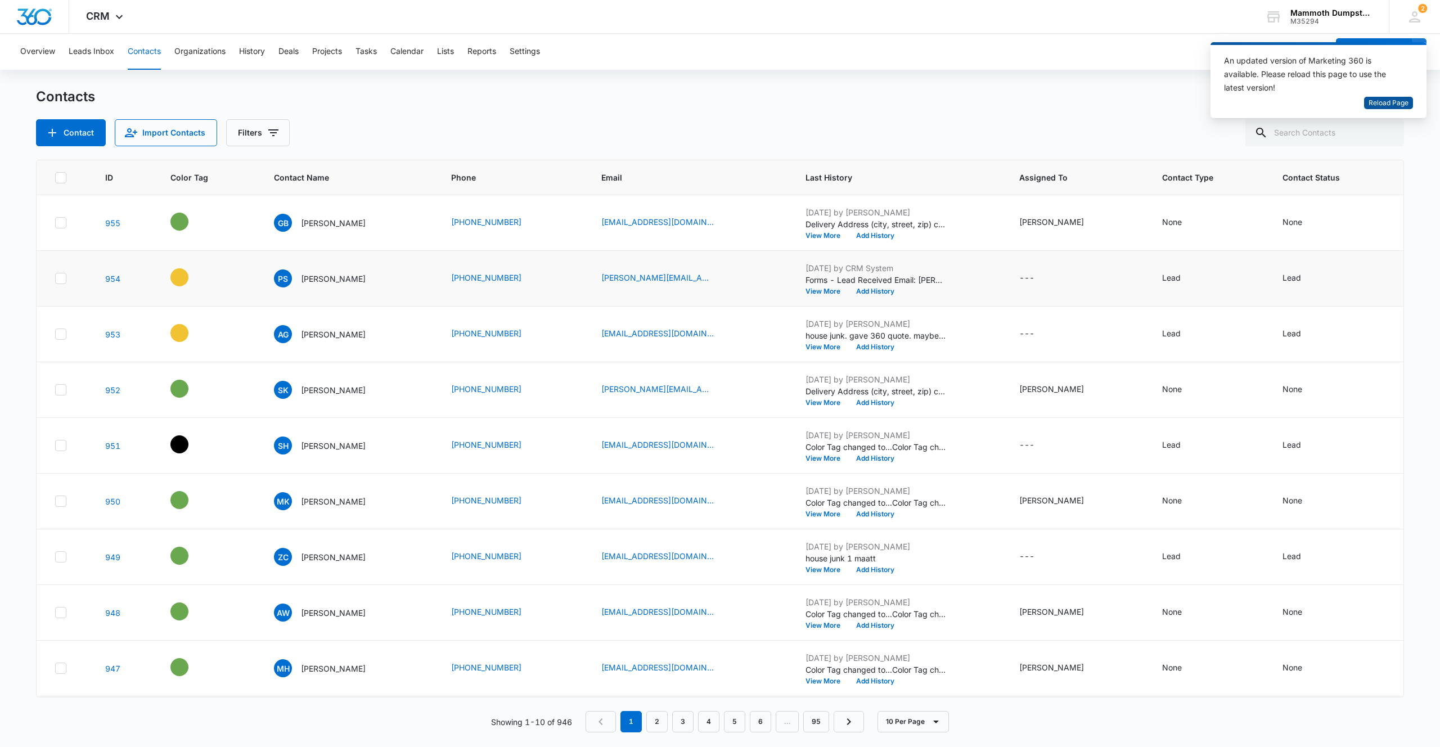
click at [1375, 102] on span "Reload Page" at bounding box center [1389, 103] width 40 height 11
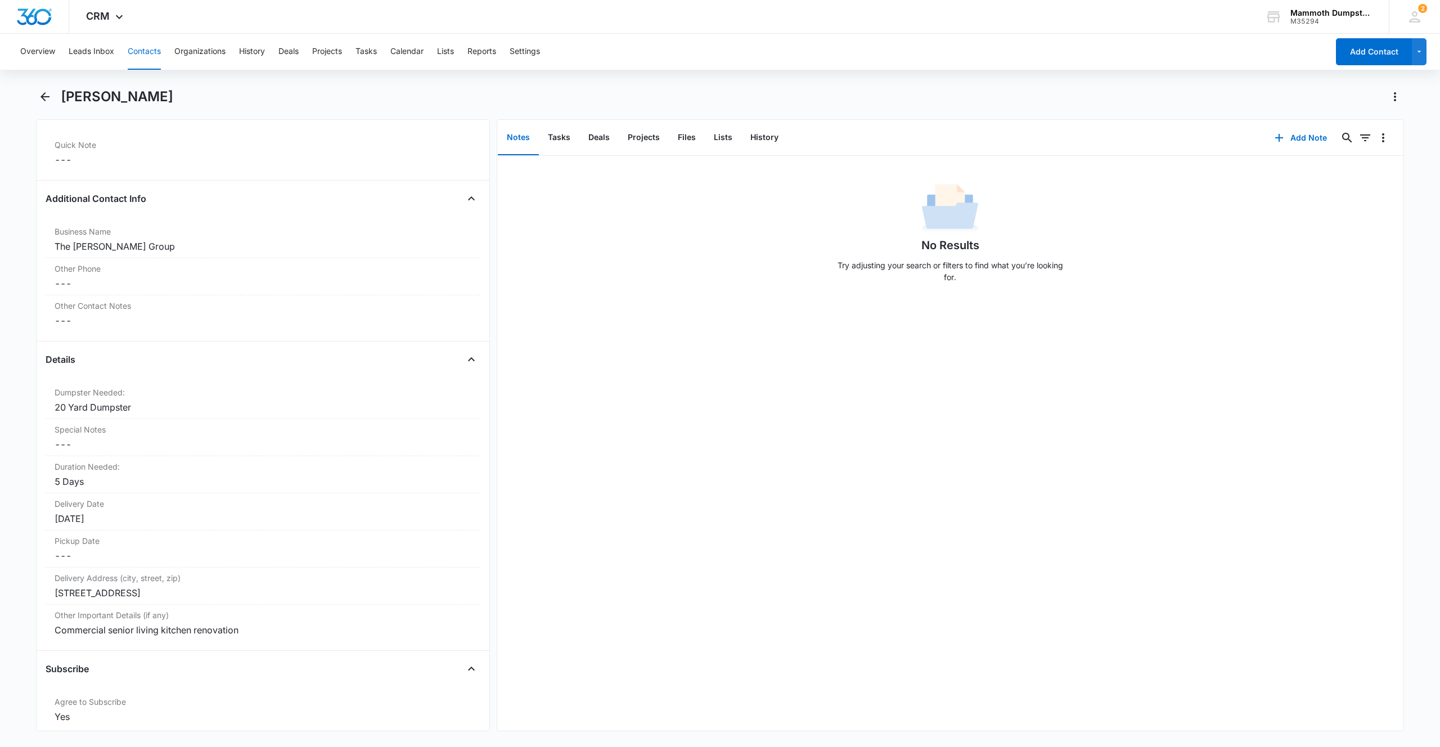
scroll to position [877, 0]
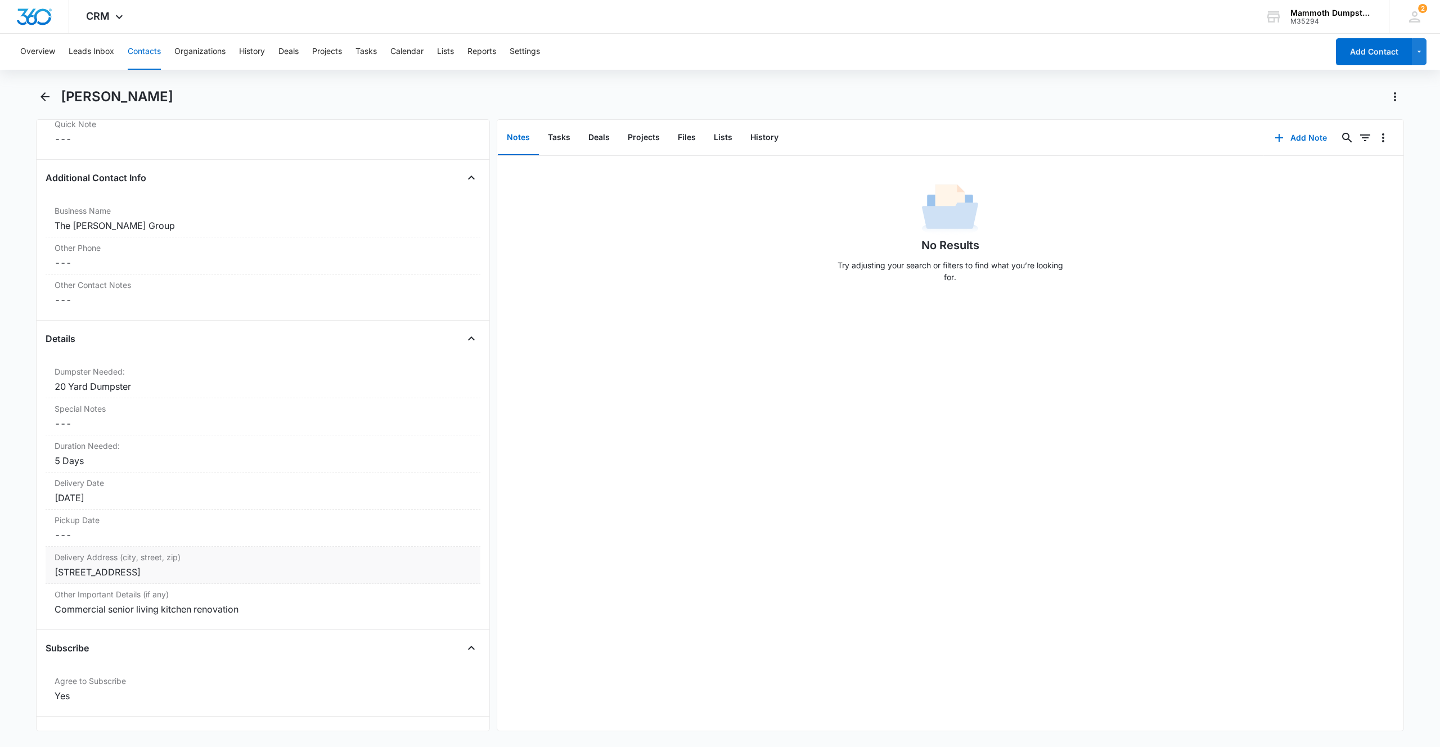
drag, startPoint x: 233, startPoint y: 572, endPoint x: 51, endPoint y: 565, distance: 182.4
click at [51, 565] on div "Delivery Address ([GEOGRAPHIC_DATA]) Cancel Save Changes [STREET_ADDRESS]" at bounding box center [263, 565] width 435 height 37
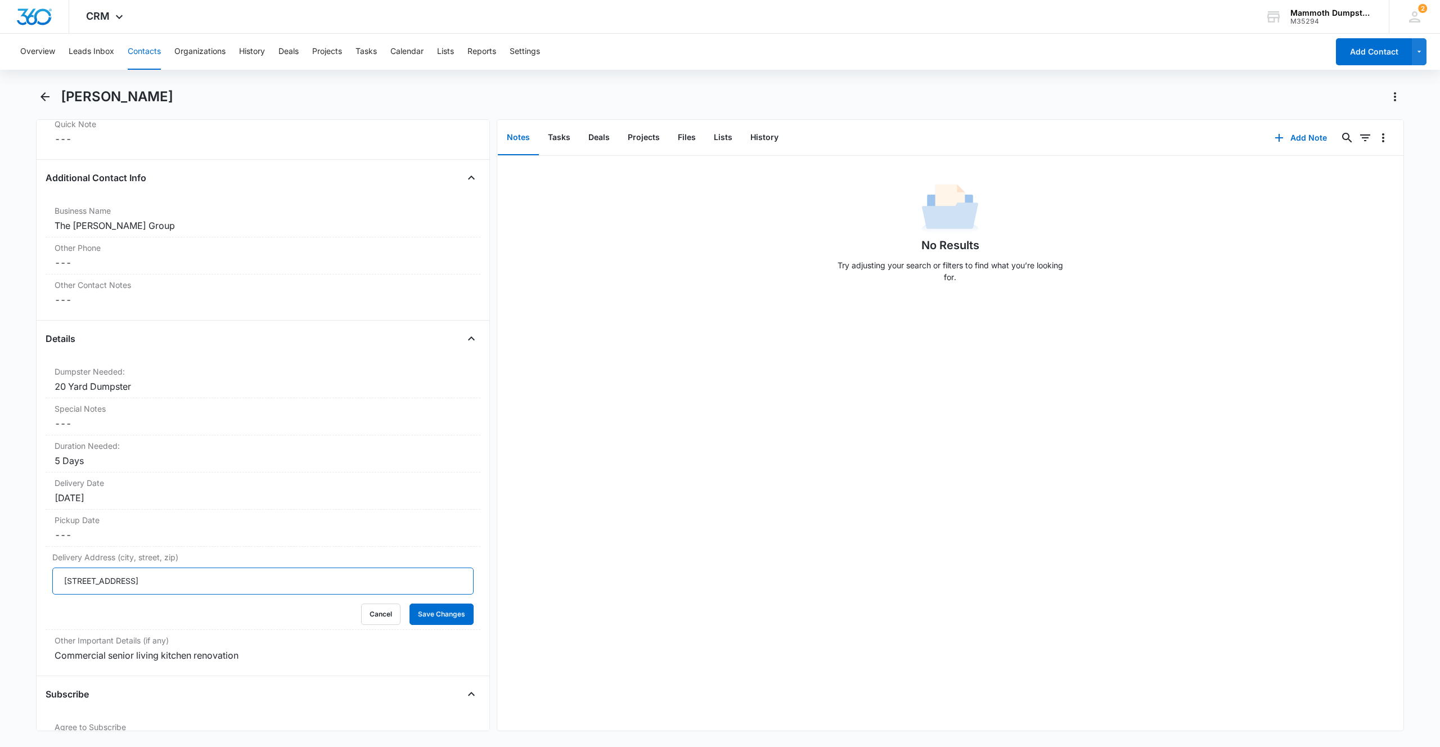
drag, startPoint x: 231, startPoint y: 576, endPoint x: 0, endPoint y: 554, distance: 232.3
click at [0, 554] on main "Payton Soden Remove PS Payton Soden Contact Info Name Cancel Save Changes Payto…" at bounding box center [720, 416] width 1440 height 657
click at [431, 609] on button "Save Changes" at bounding box center [442, 614] width 64 height 21
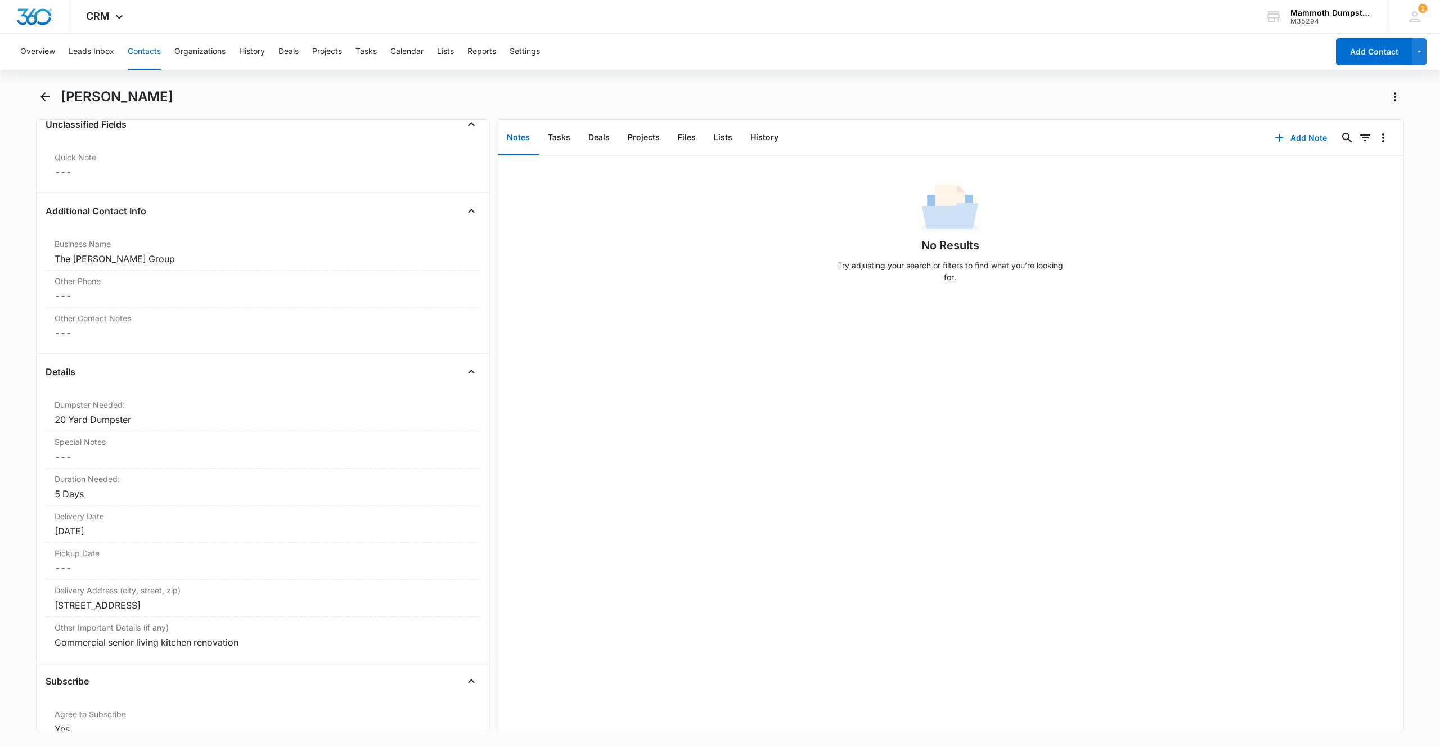
scroll to position [1044, 0]
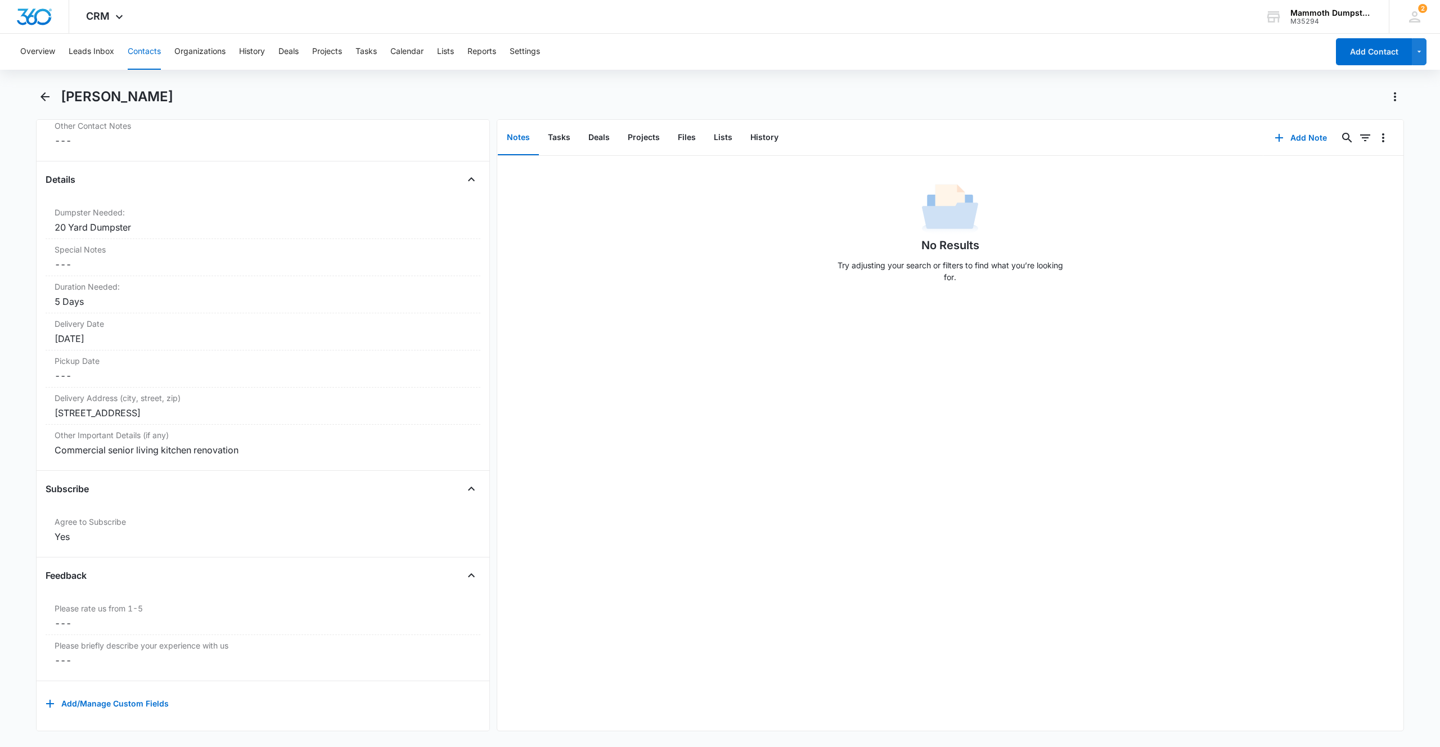
click at [169, 95] on div "[PERSON_NAME]" at bounding box center [733, 97] width 1344 height 18
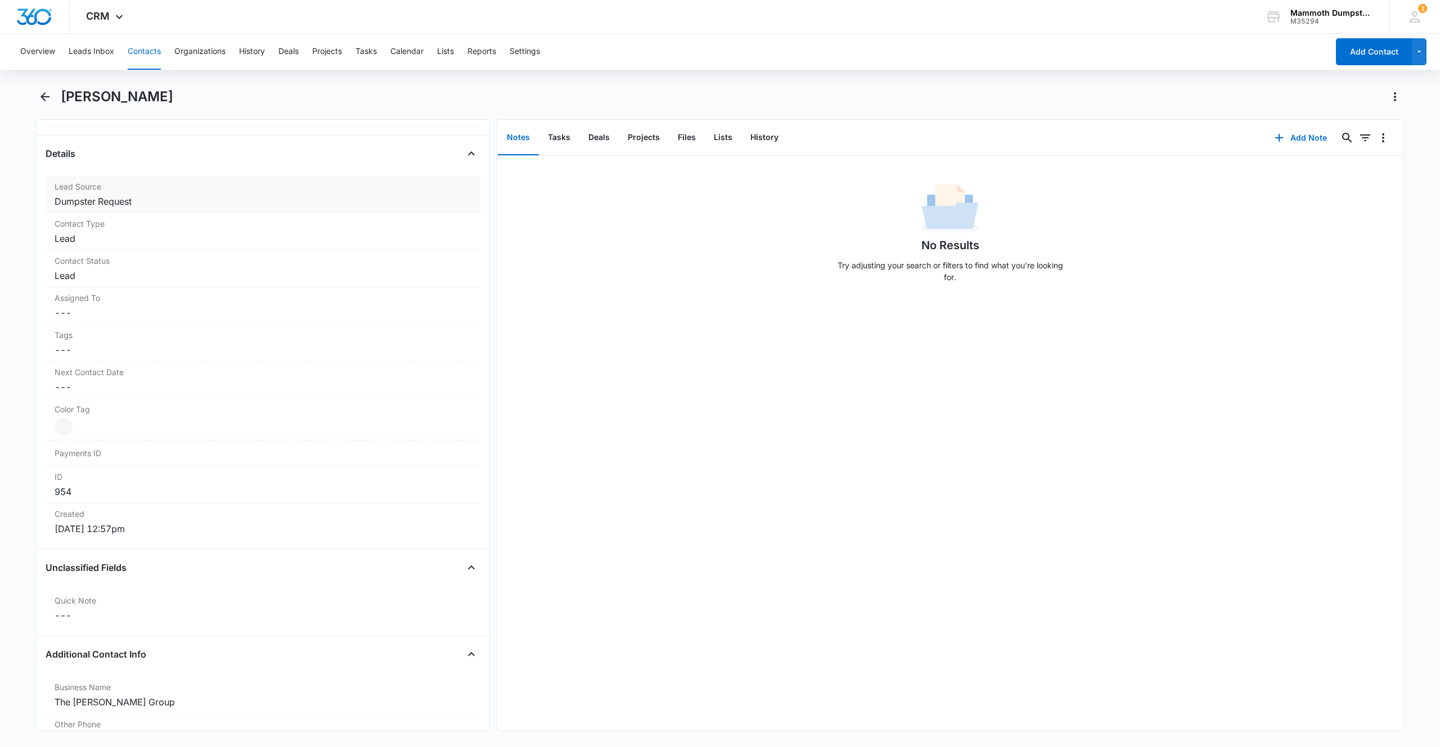
scroll to position [0, 0]
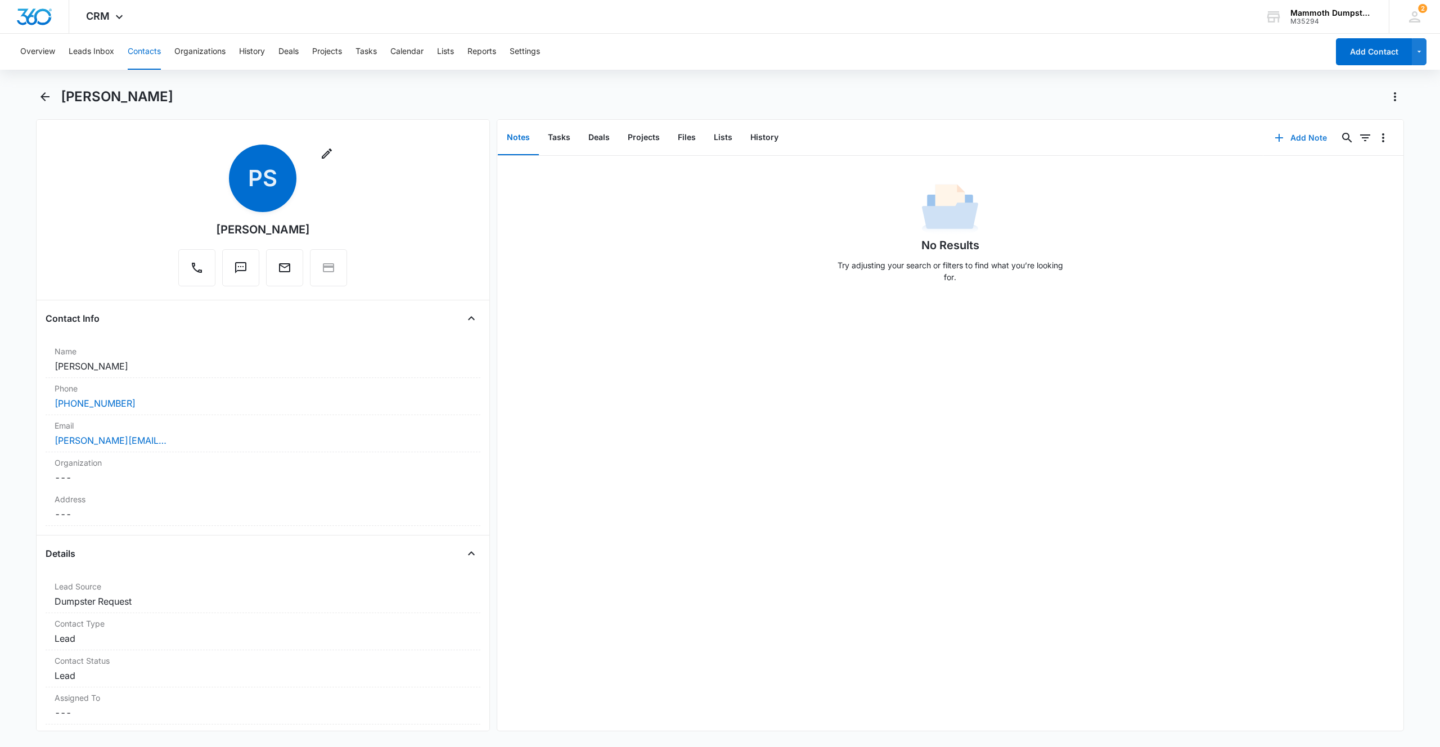
click at [1274, 134] on icon "button" at bounding box center [1280, 138] width 14 height 14
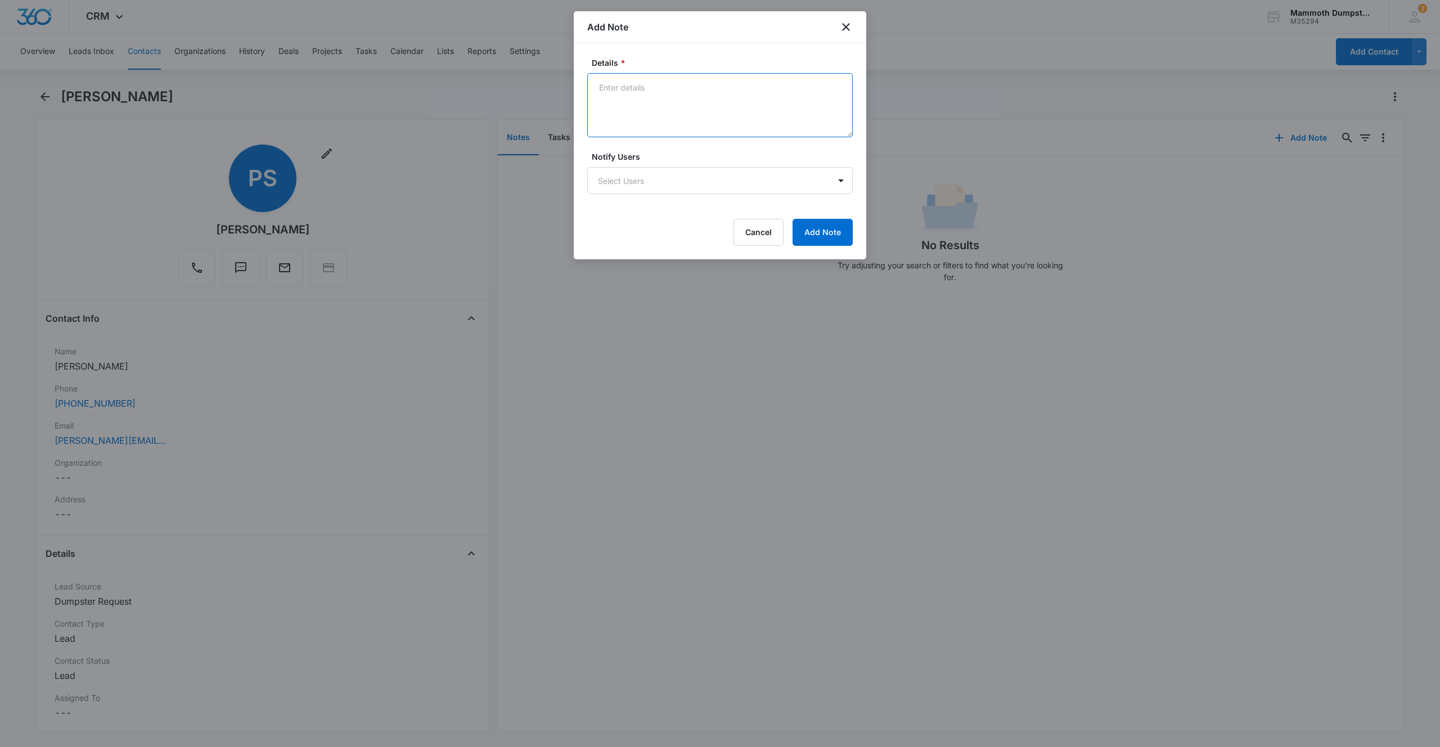
click at [720, 103] on textarea "Details *" at bounding box center [720, 105] width 266 height 64
type textarea "LVM"
click at [823, 232] on button "Add Note" at bounding box center [823, 232] width 60 height 27
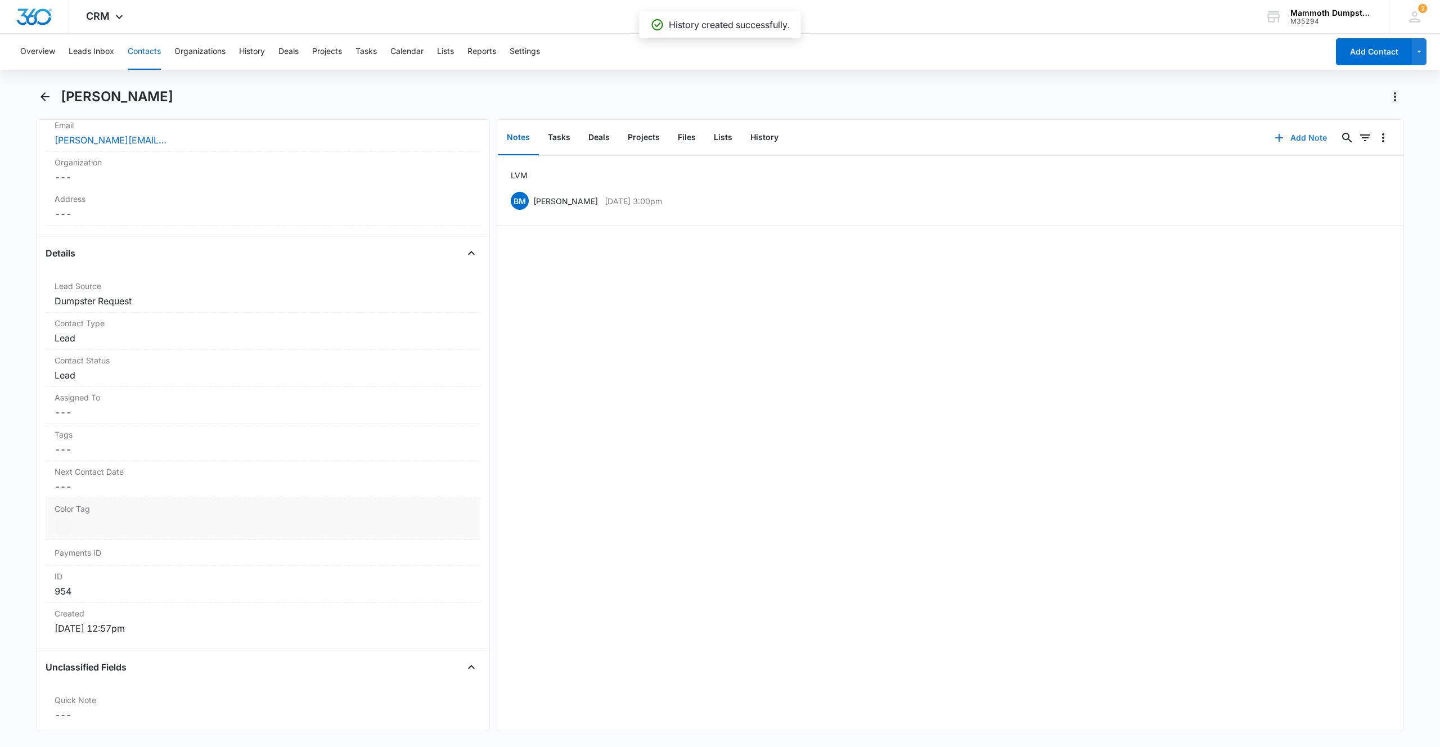
scroll to position [293, 0]
click at [62, 539] on div at bounding box center [64, 534] width 18 height 18
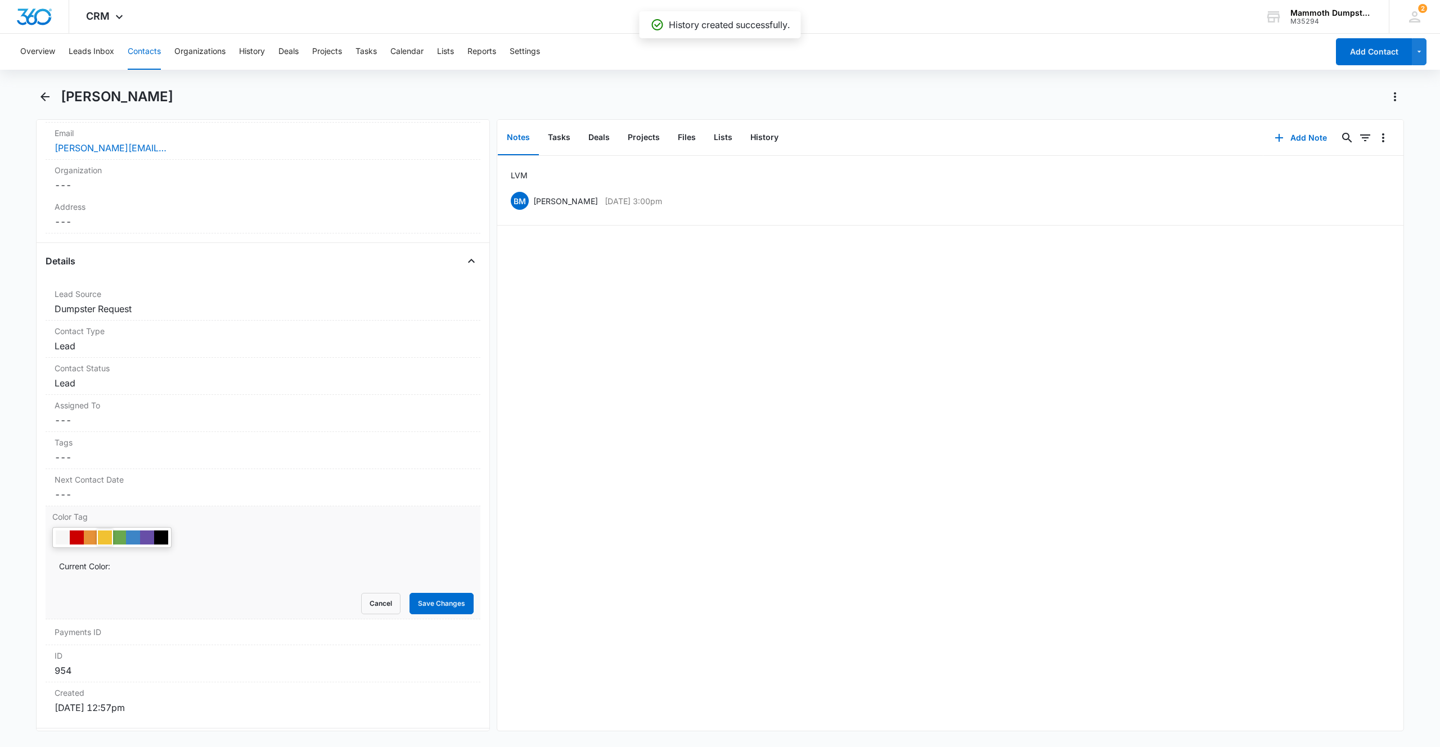
click at [105, 532] on div at bounding box center [105, 538] width 14 height 14
click at [425, 615] on div "Color Tag Current Color: Cancel Save Changes" at bounding box center [263, 562] width 435 height 113
click at [428, 609] on button "Save Changes" at bounding box center [442, 603] width 64 height 21
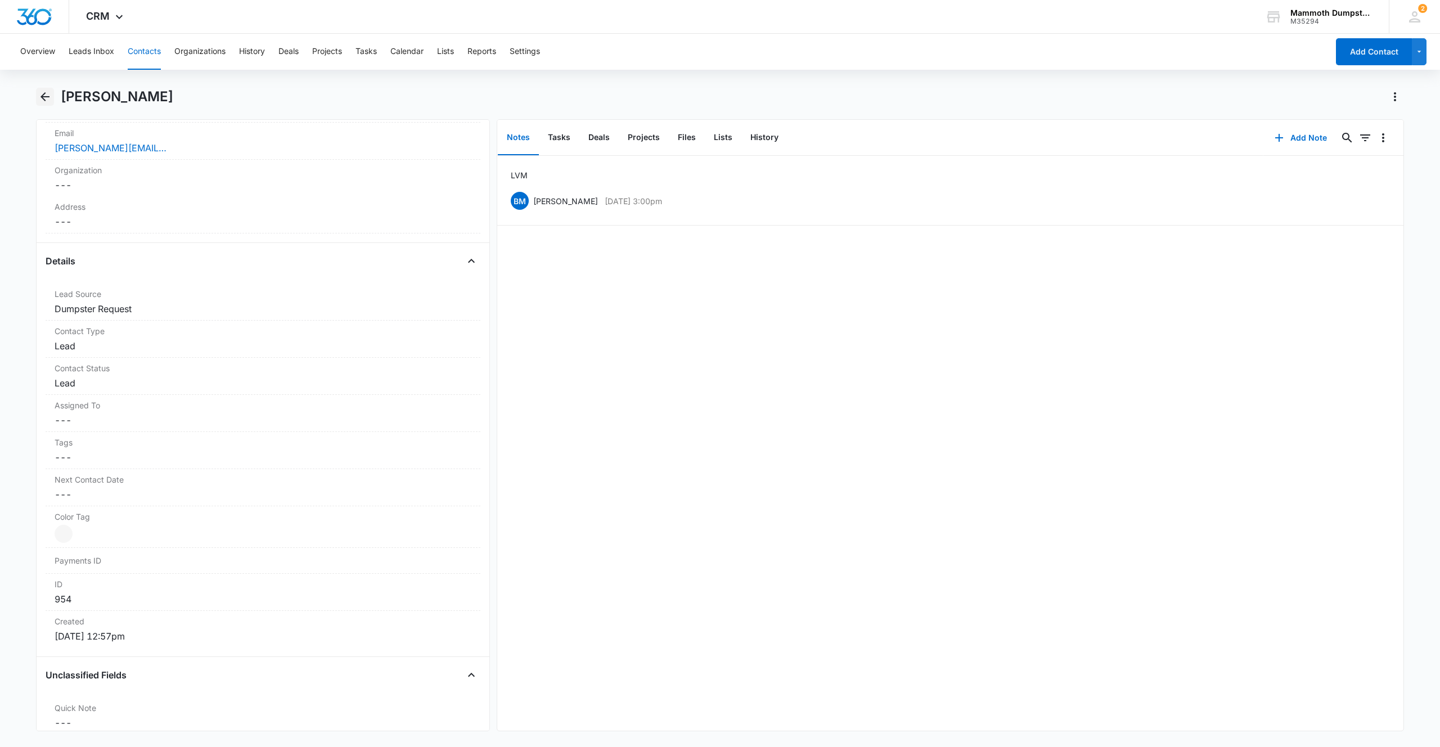
click at [48, 98] on icon "Back" at bounding box center [45, 97] width 14 height 14
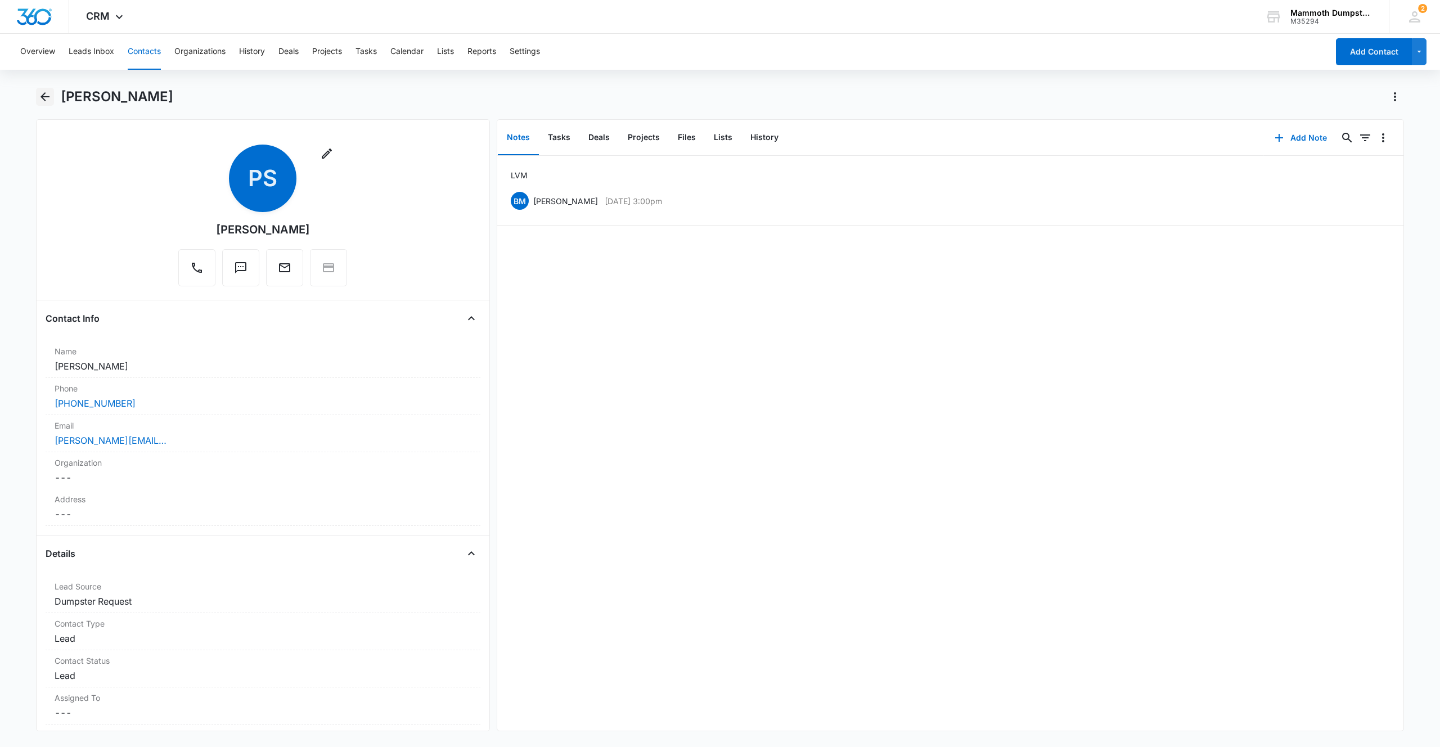
click at [48, 95] on icon "Back" at bounding box center [45, 97] width 14 height 14
